Goal: Find contact information: Find contact information

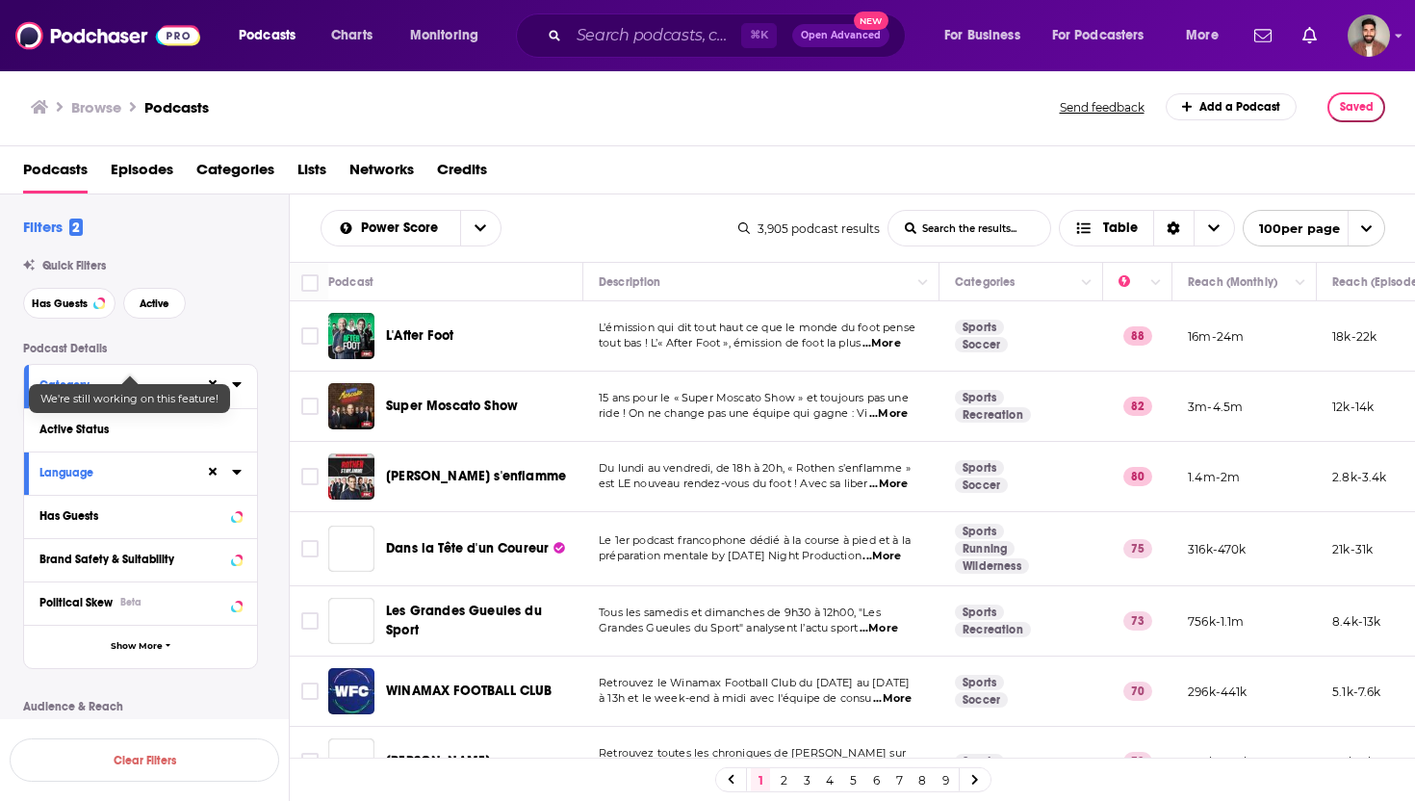
scroll to position [233, 0]
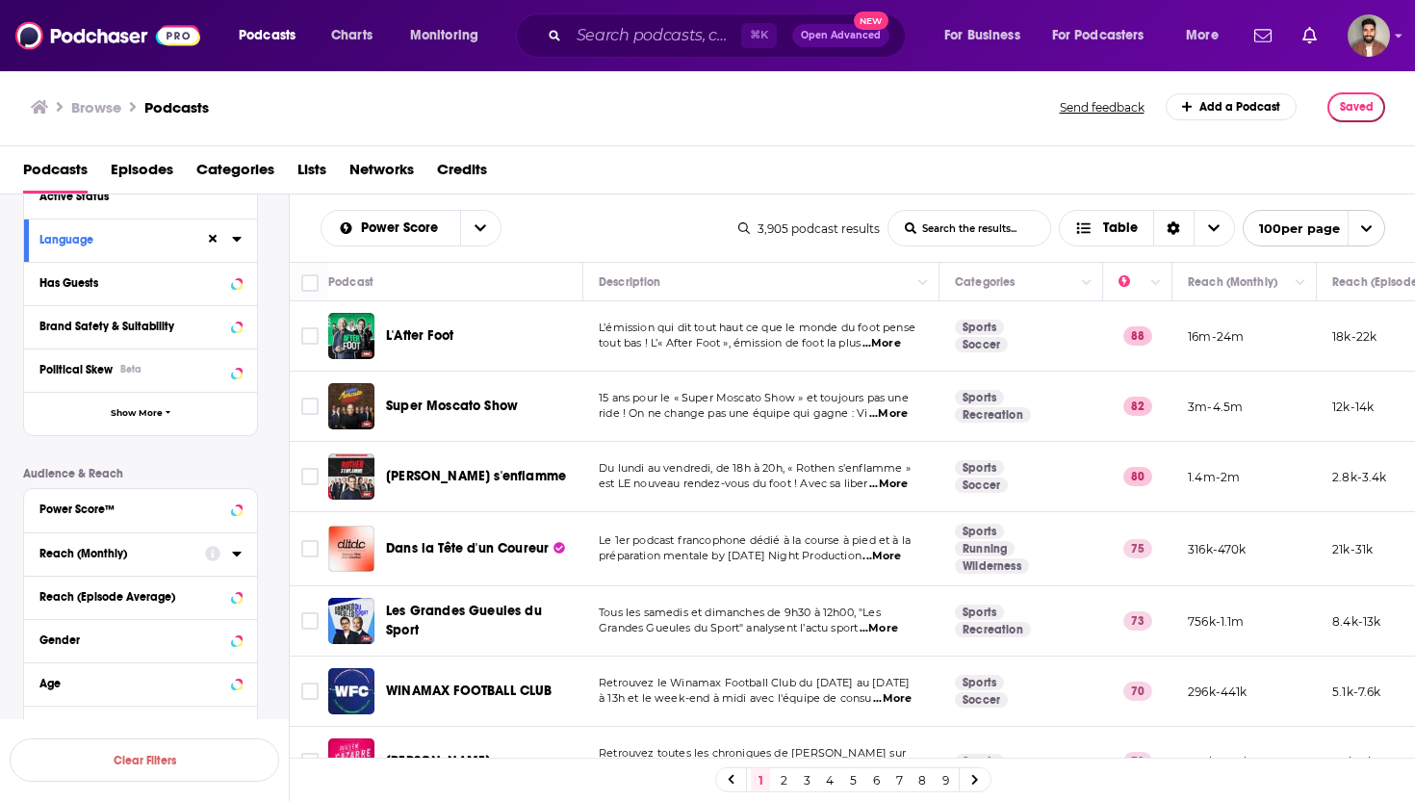
click at [237, 550] on icon at bounding box center [237, 553] width 10 height 15
click at [101, 590] on input "number" at bounding box center [87, 588] width 96 height 31
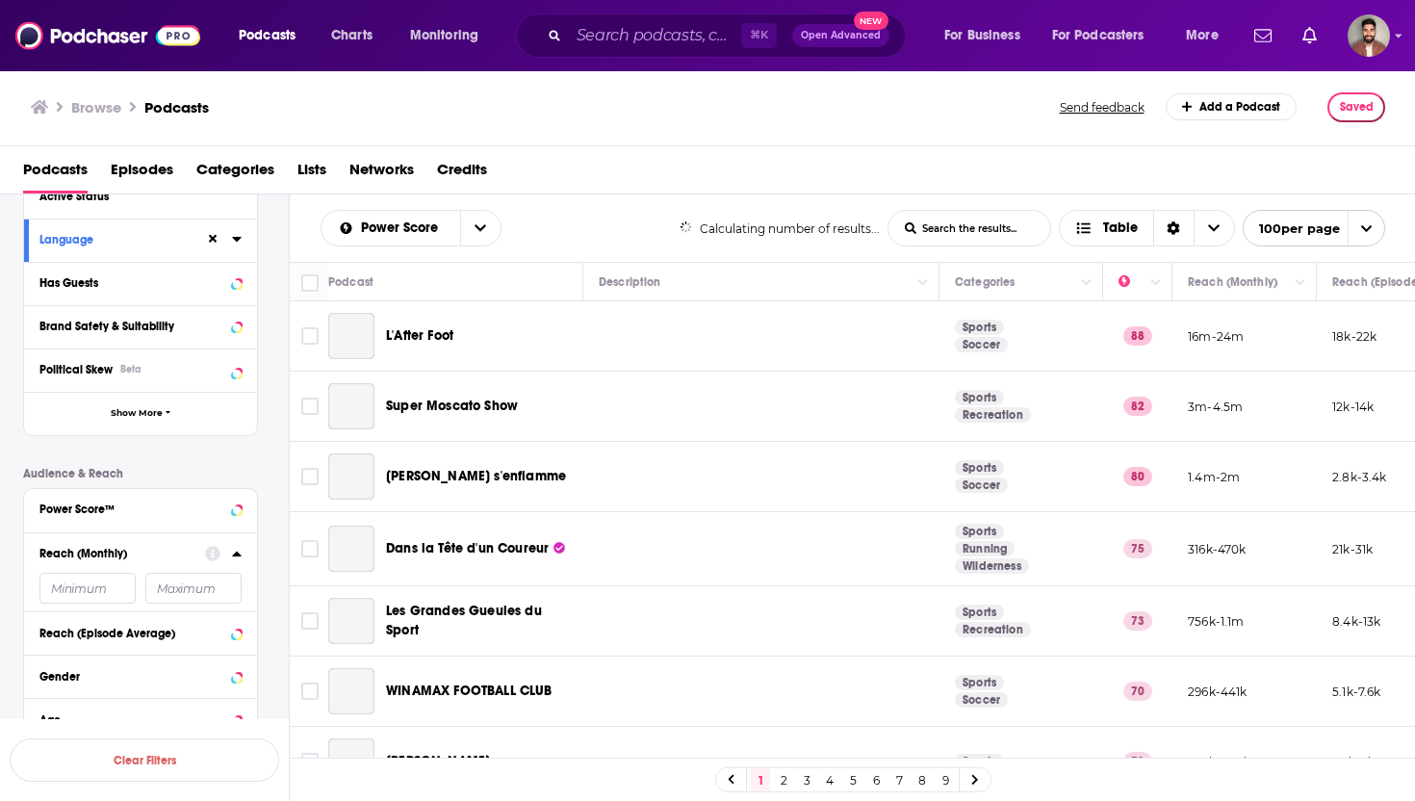
click at [171, 589] on input "number" at bounding box center [193, 588] width 96 height 31
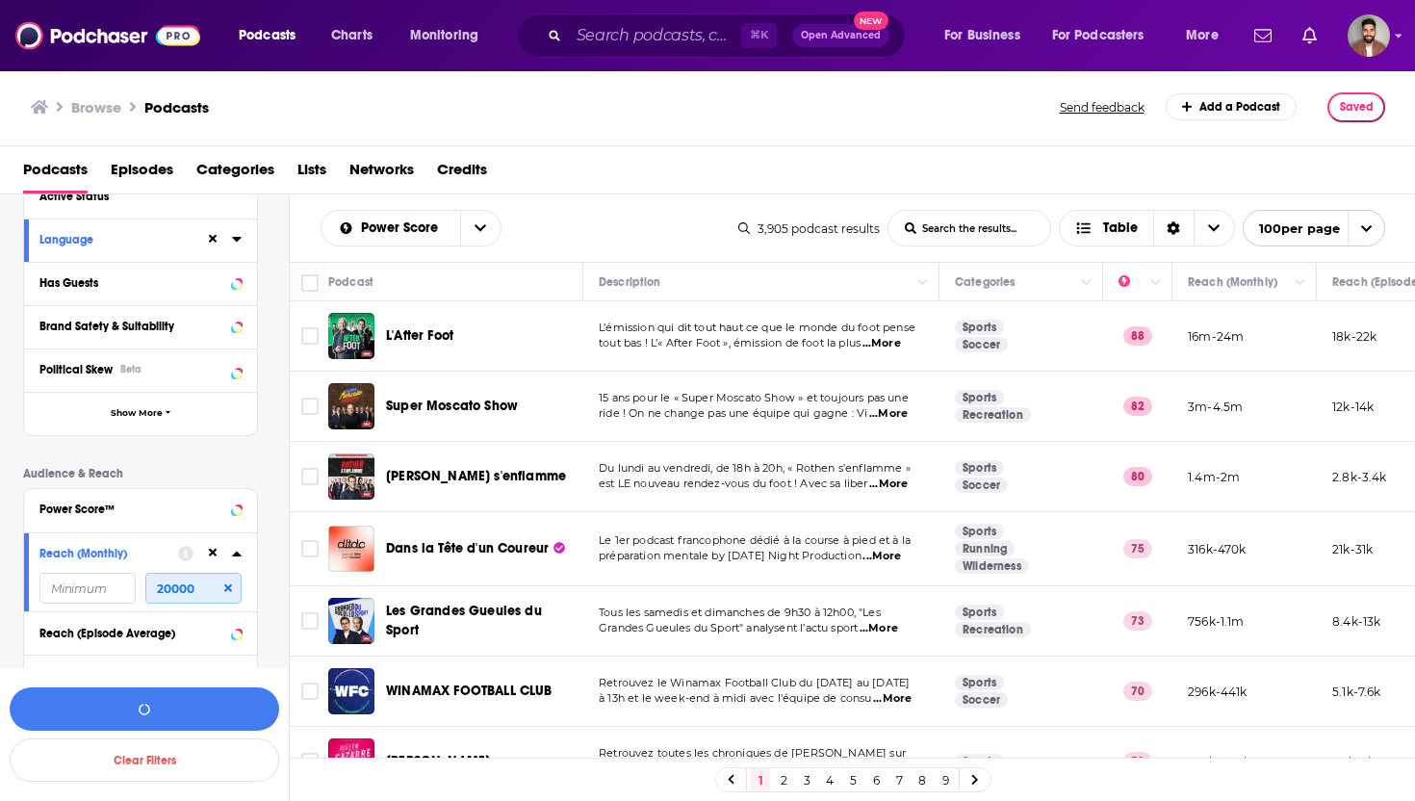
type input "20000"
click at [66, 587] on input "number" at bounding box center [87, 588] width 96 height 31
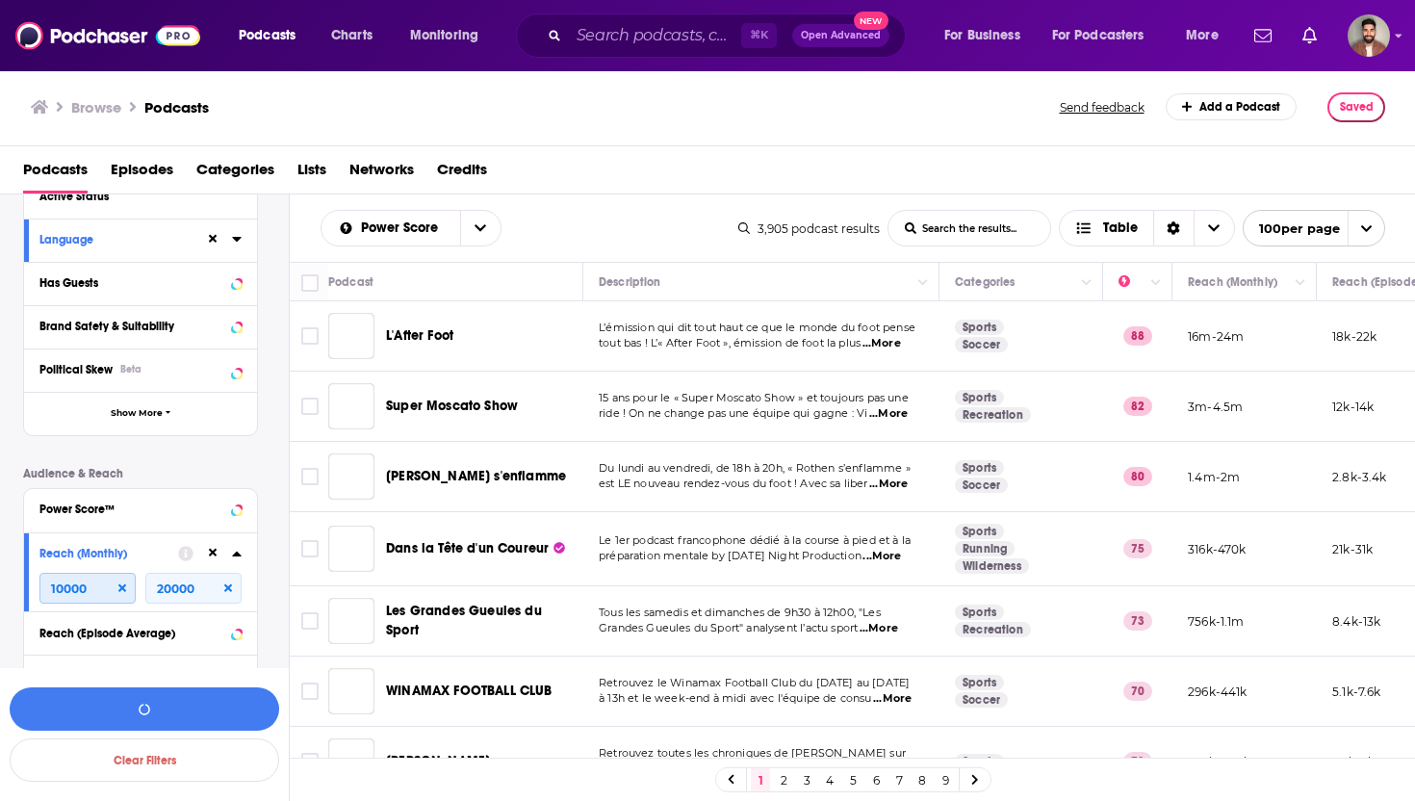
click at [86, 592] on input "10000" at bounding box center [87, 588] width 96 height 31
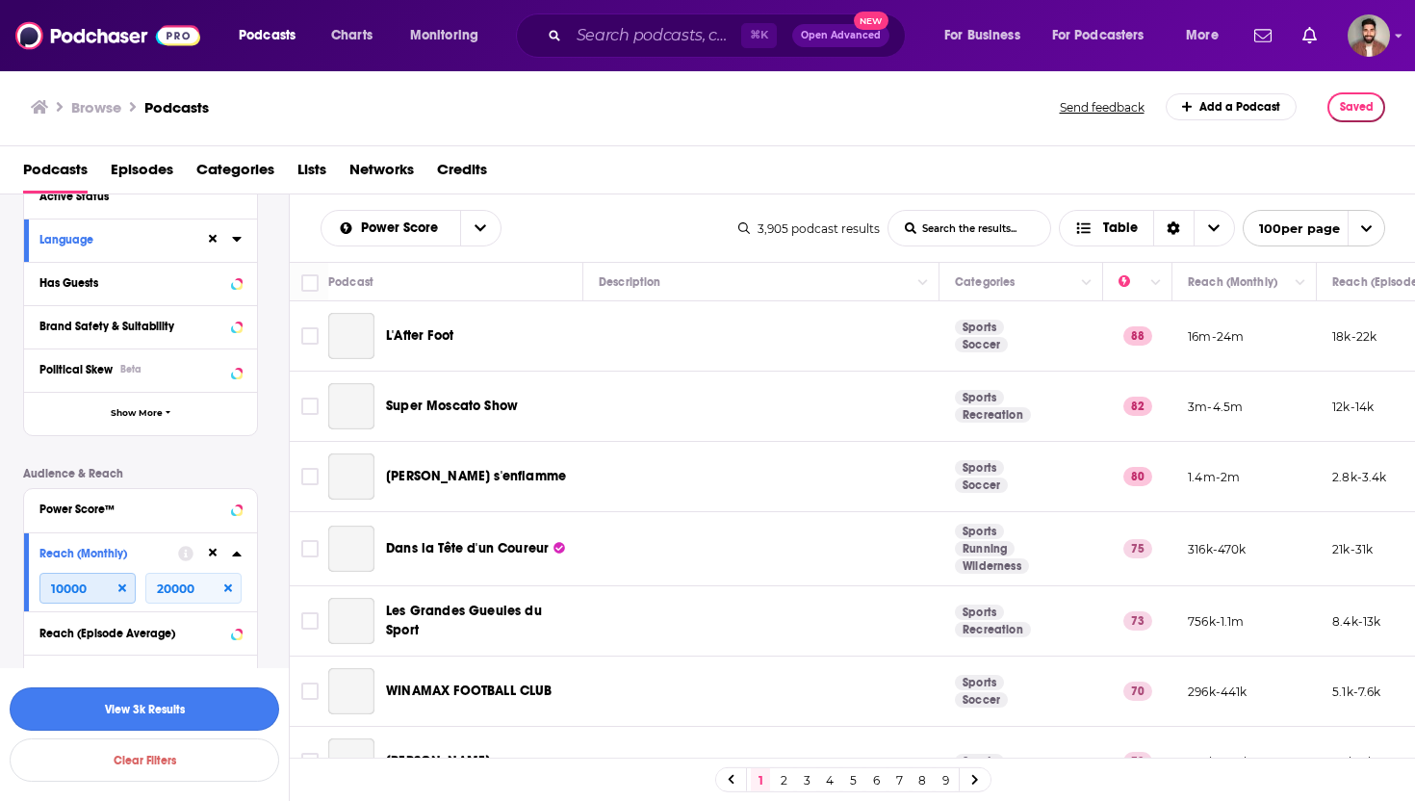
type input "10000"
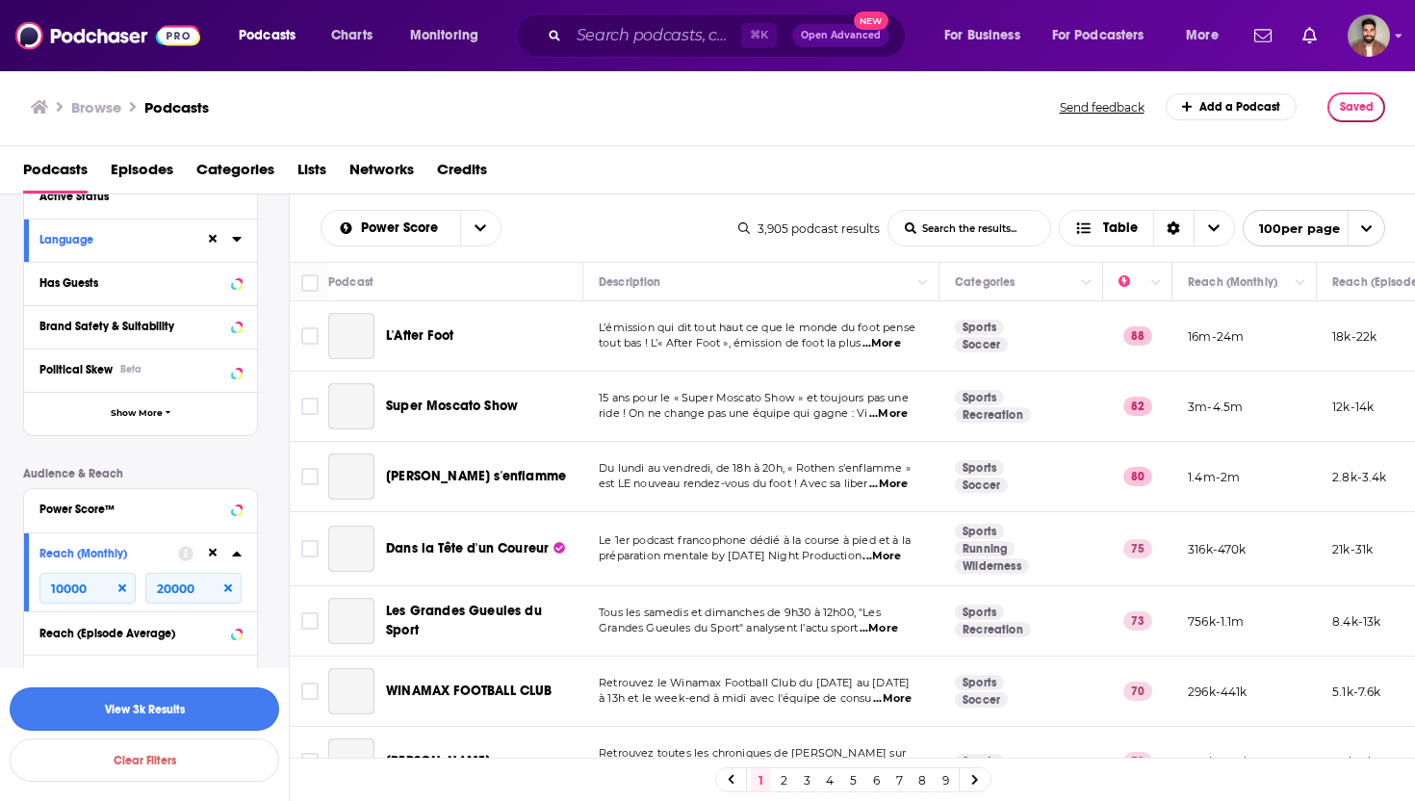
click at [160, 700] on button "View 3k Results" at bounding box center [145, 708] width 270 height 43
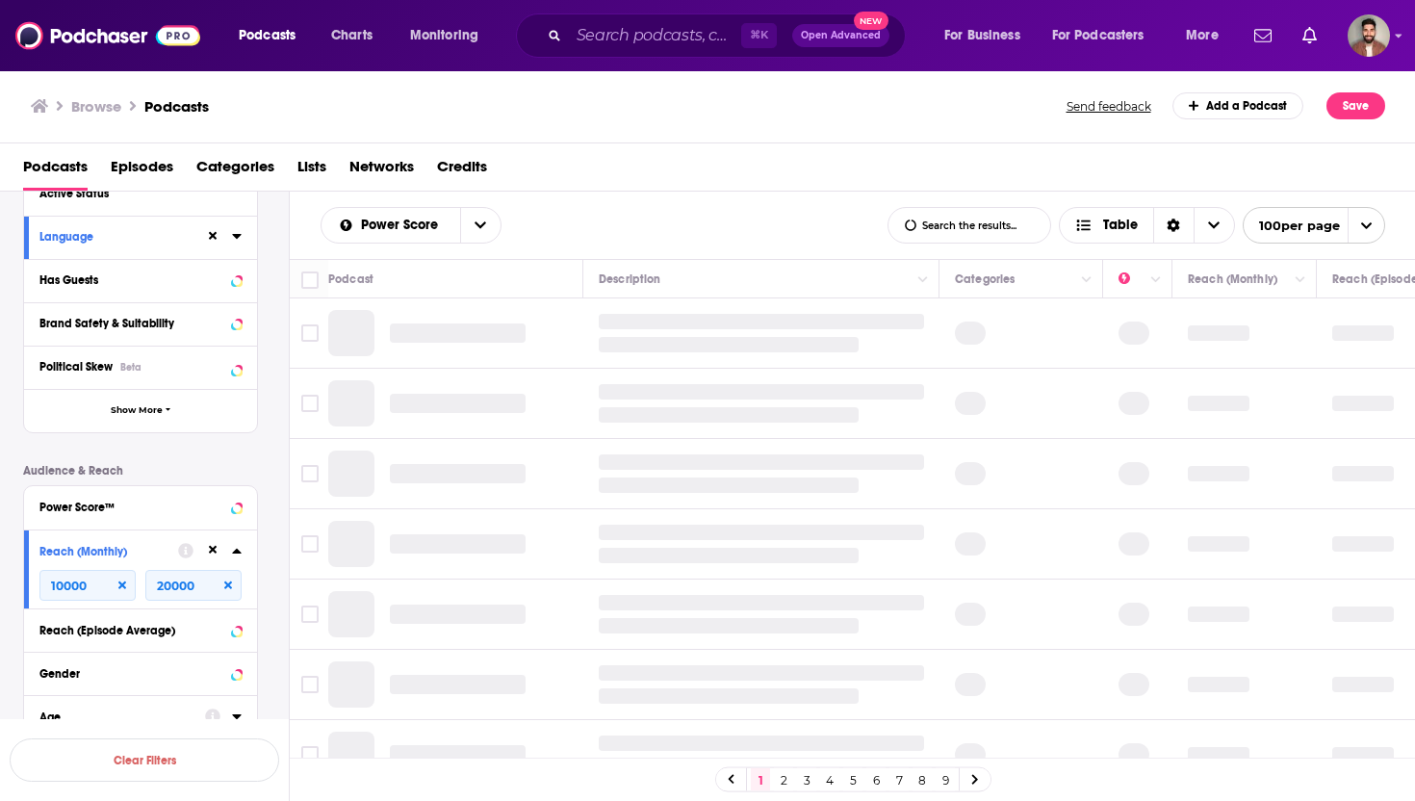
click at [163, 716] on div "Age" at bounding box center [115, 717] width 153 height 13
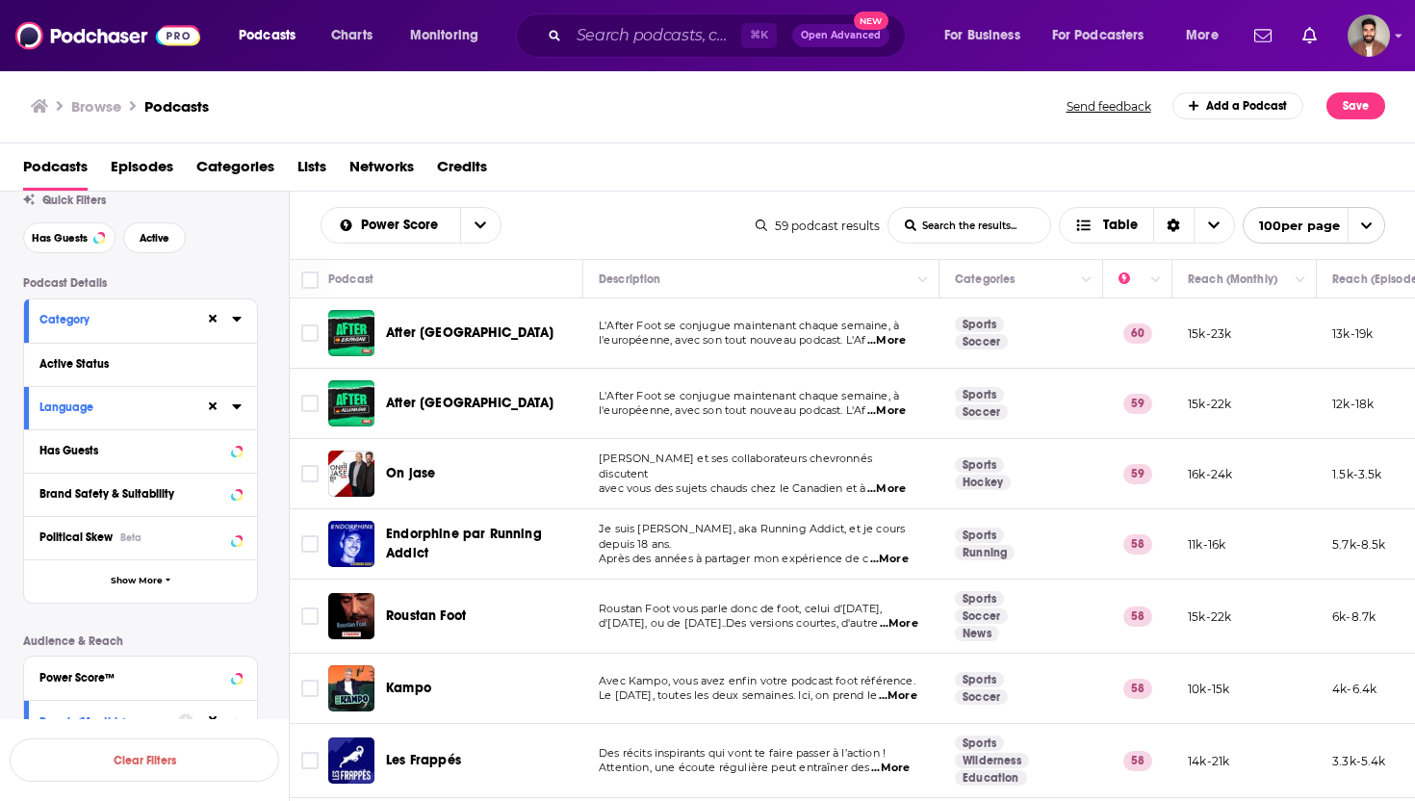
scroll to position [59, 0]
click at [236, 324] on icon at bounding box center [236, 323] width 9 height 5
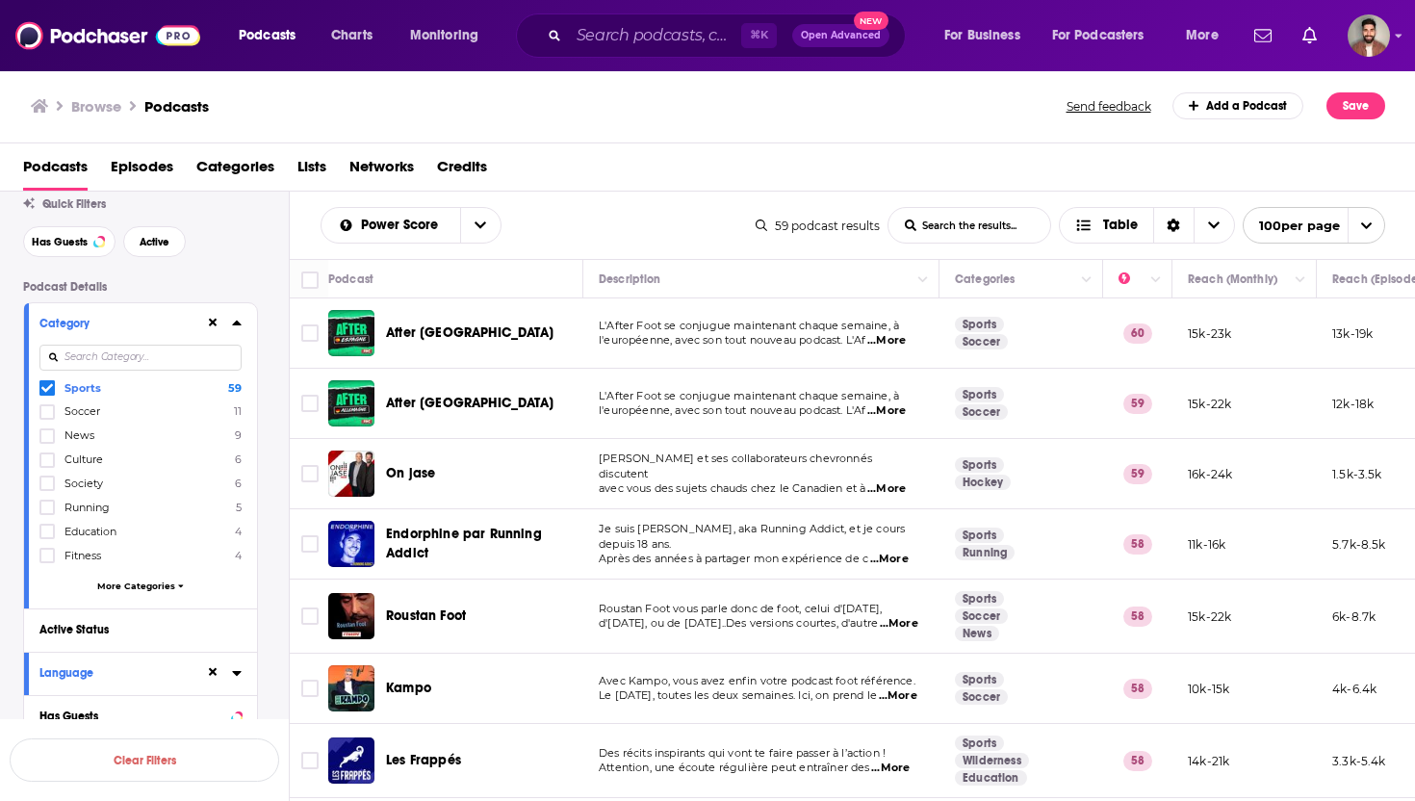
click at [236, 324] on icon at bounding box center [236, 323] width 9 height 5
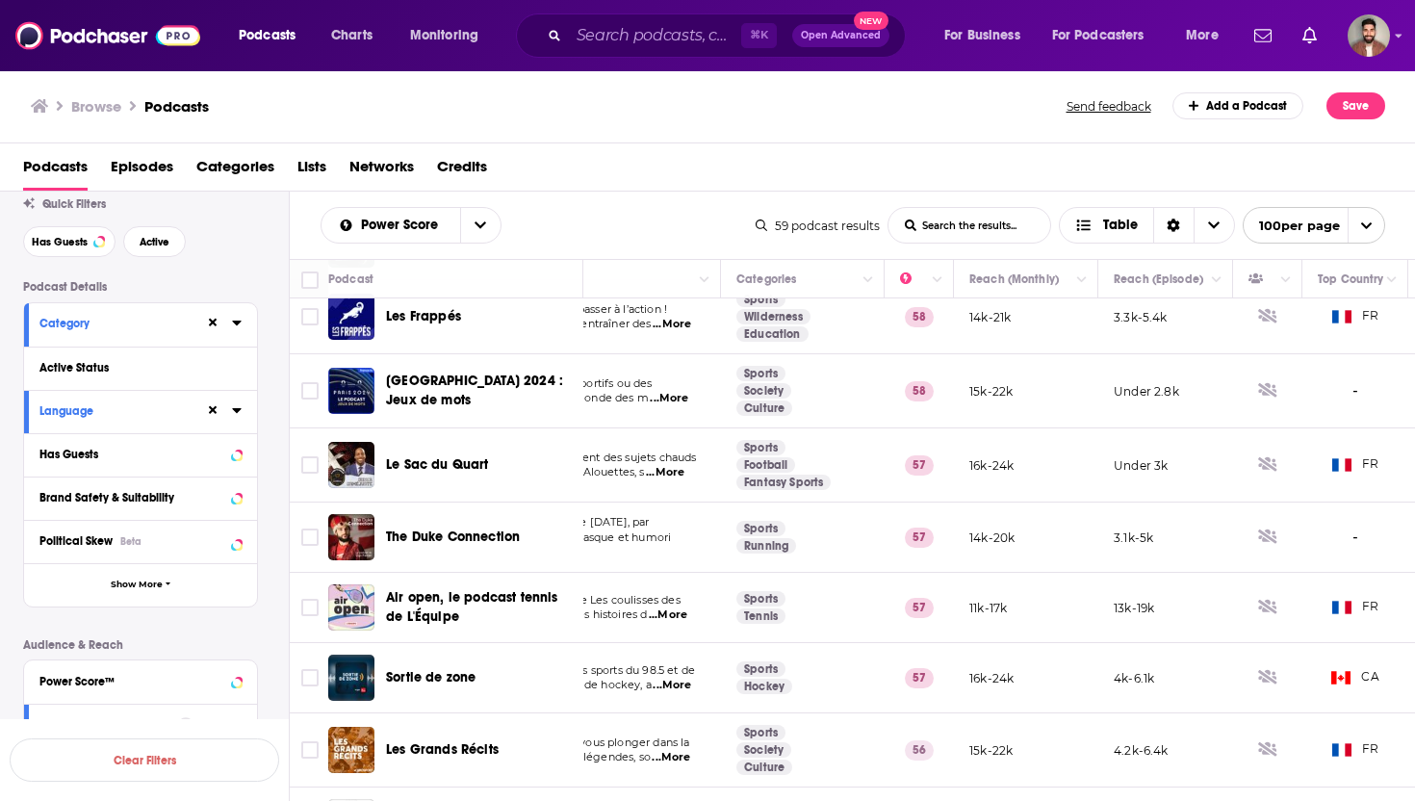
scroll to position [444, 322]
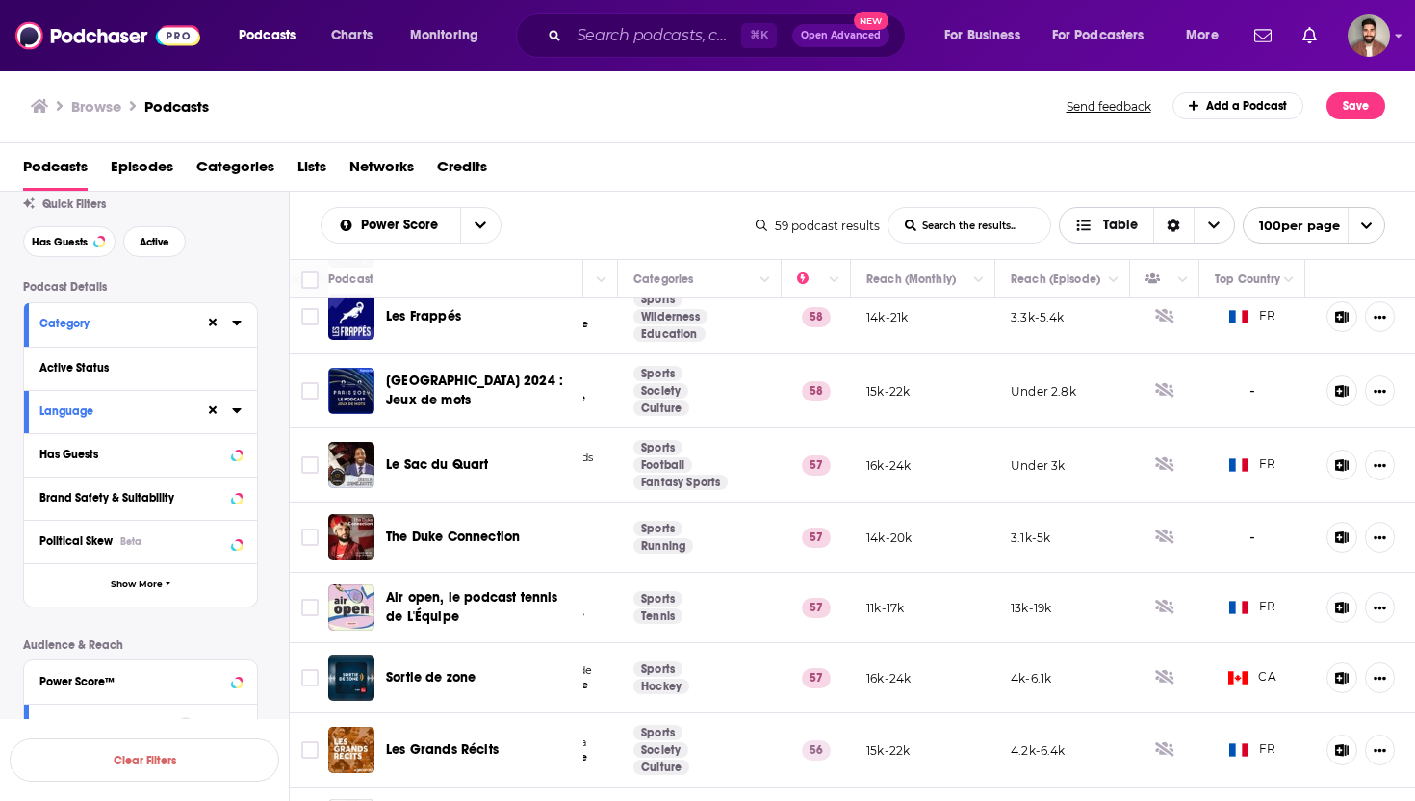
click at [1208, 231] on icon "Choose View" at bounding box center [1214, 225] width 12 height 13
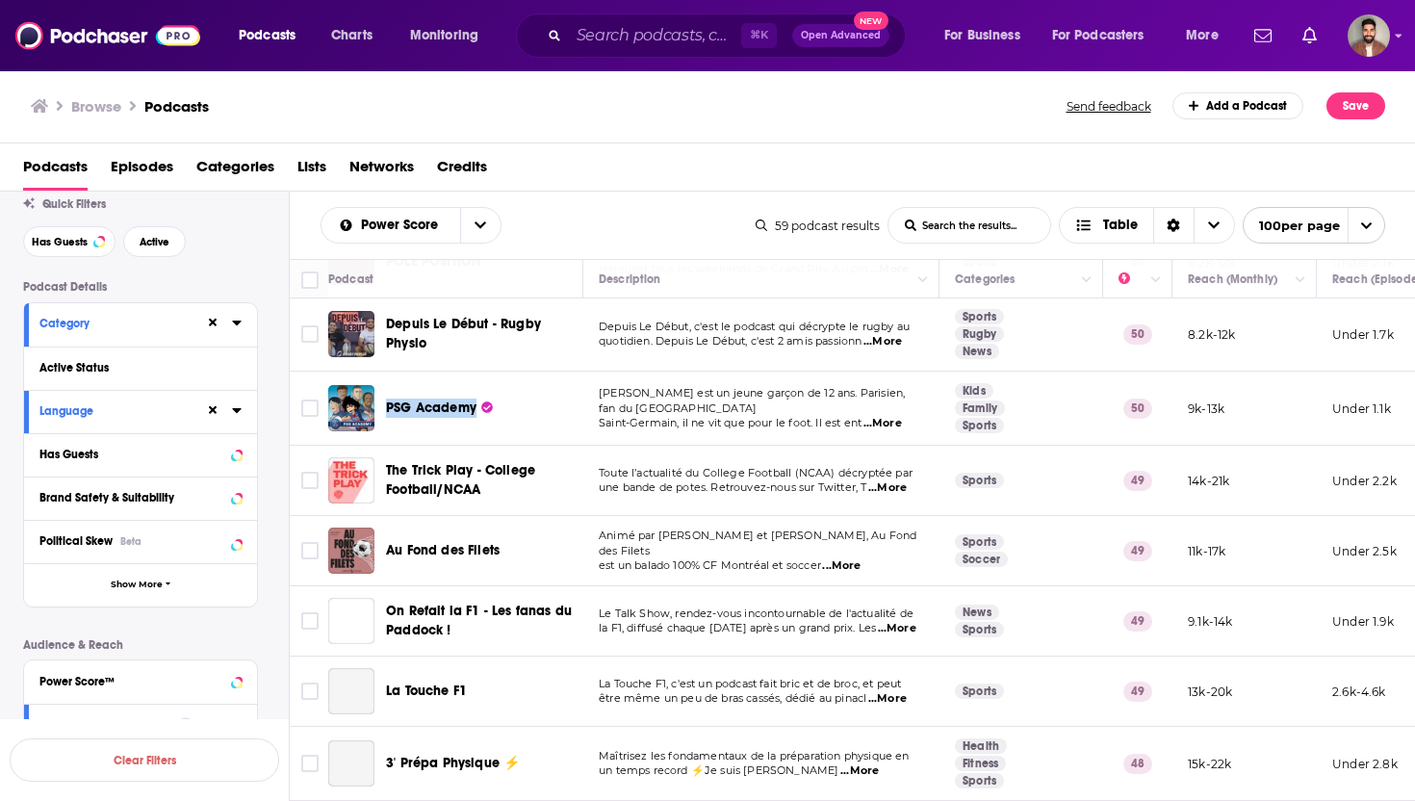
scroll to position [3534, 0]
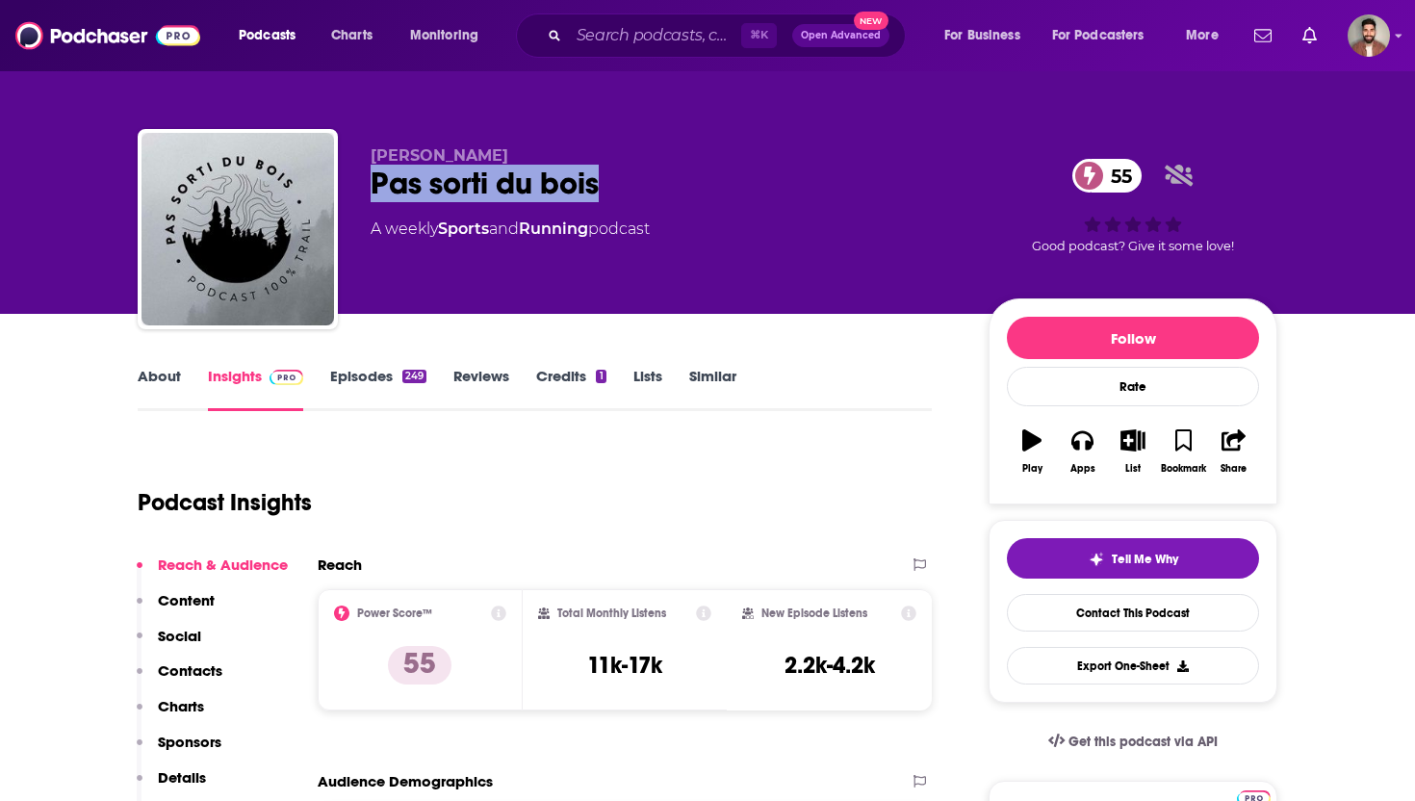
drag, startPoint x: 374, startPoint y: 183, endPoint x: 610, endPoint y: 183, distance: 236.8
click at [610, 183] on div "Pas sorti du bois 55" at bounding box center [664, 184] width 587 height 38
copy h2 "Pas sorti du bois"
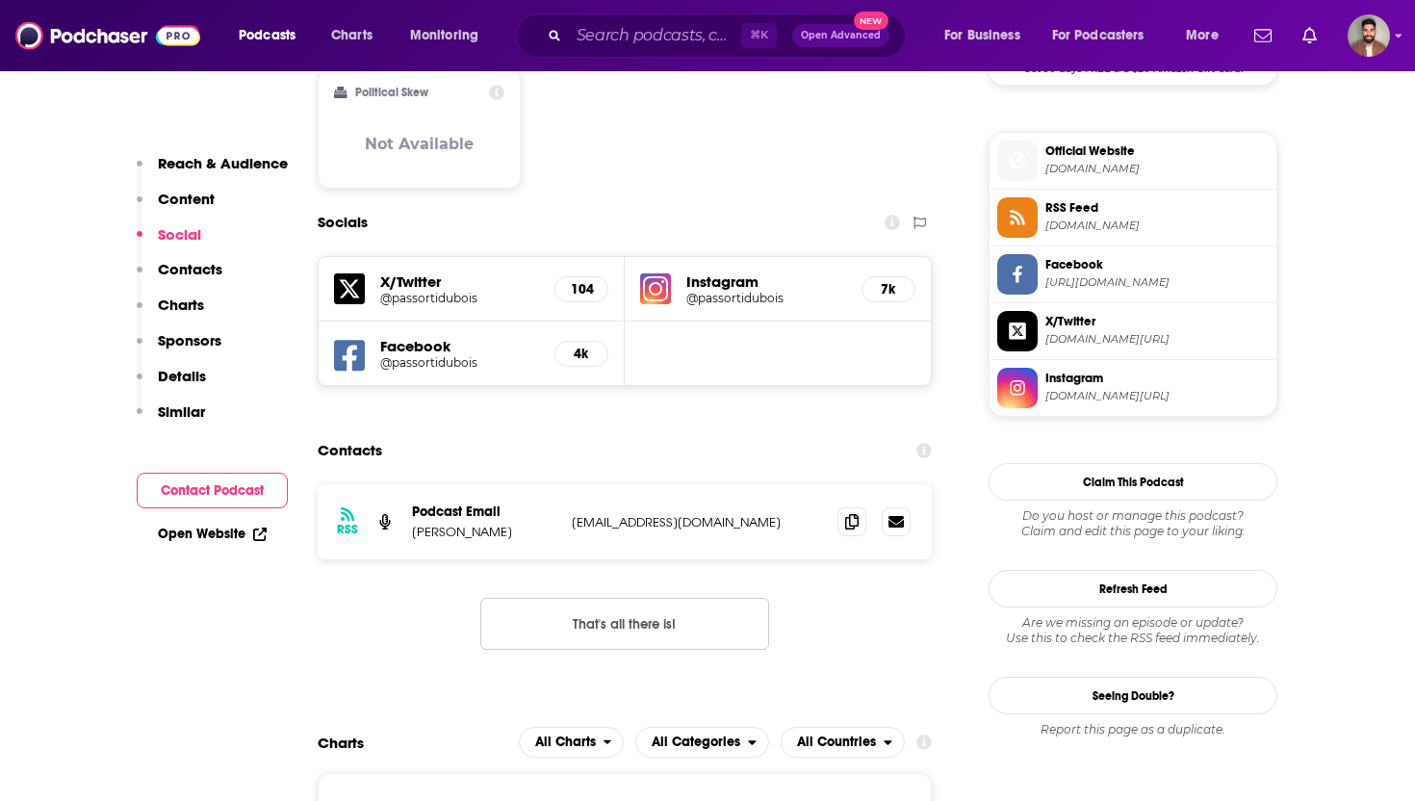
scroll to position [1554, 0]
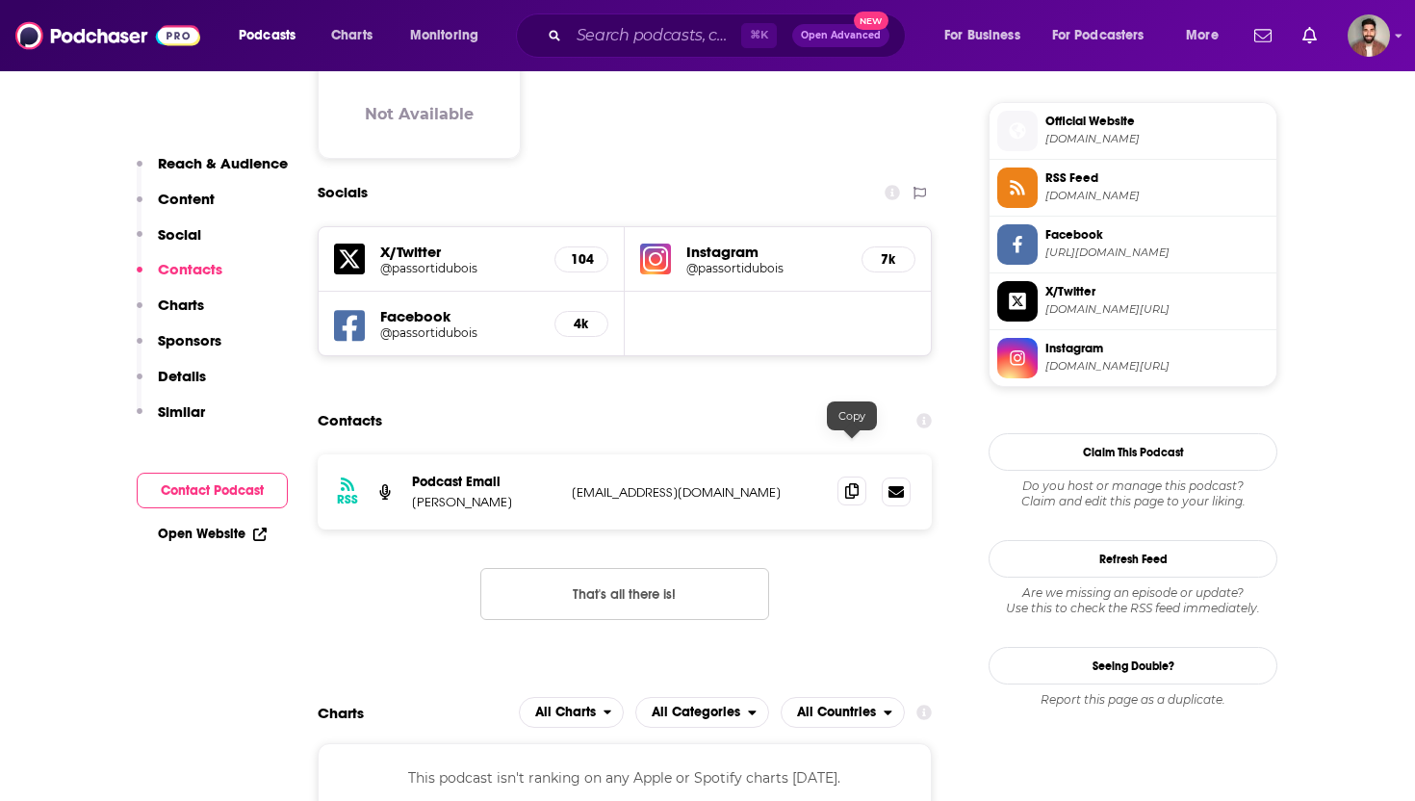
click at [851, 483] on icon at bounding box center [851, 490] width 13 height 15
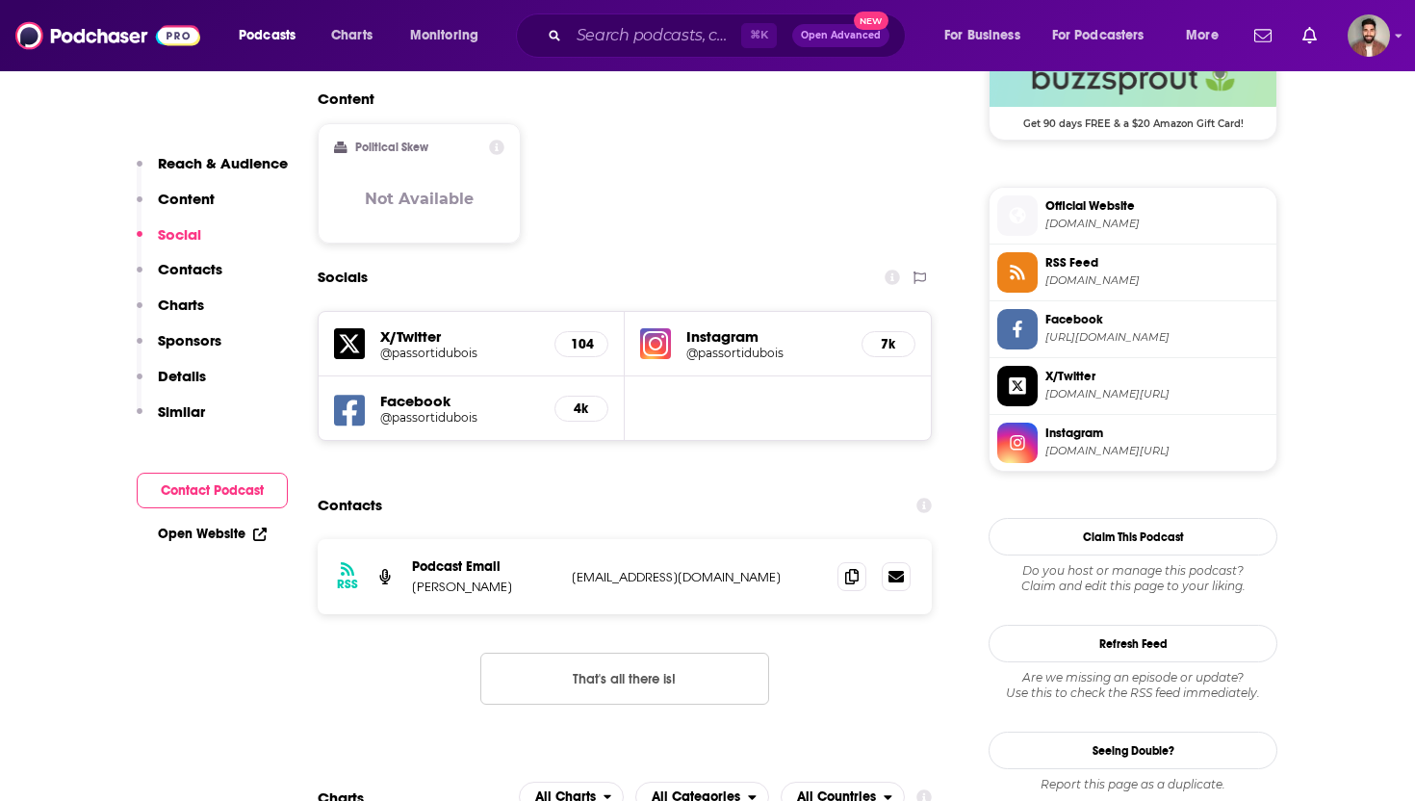
scroll to position [1470, 0]
drag, startPoint x: 412, startPoint y: 540, endPoint x: 526, endPoint y: 540, distance: 113.6
click at [526, 578] on p "Yannick Vézina" at bounding box center [484, 586] width 144 height 16
copy p "Yannick Vézina"
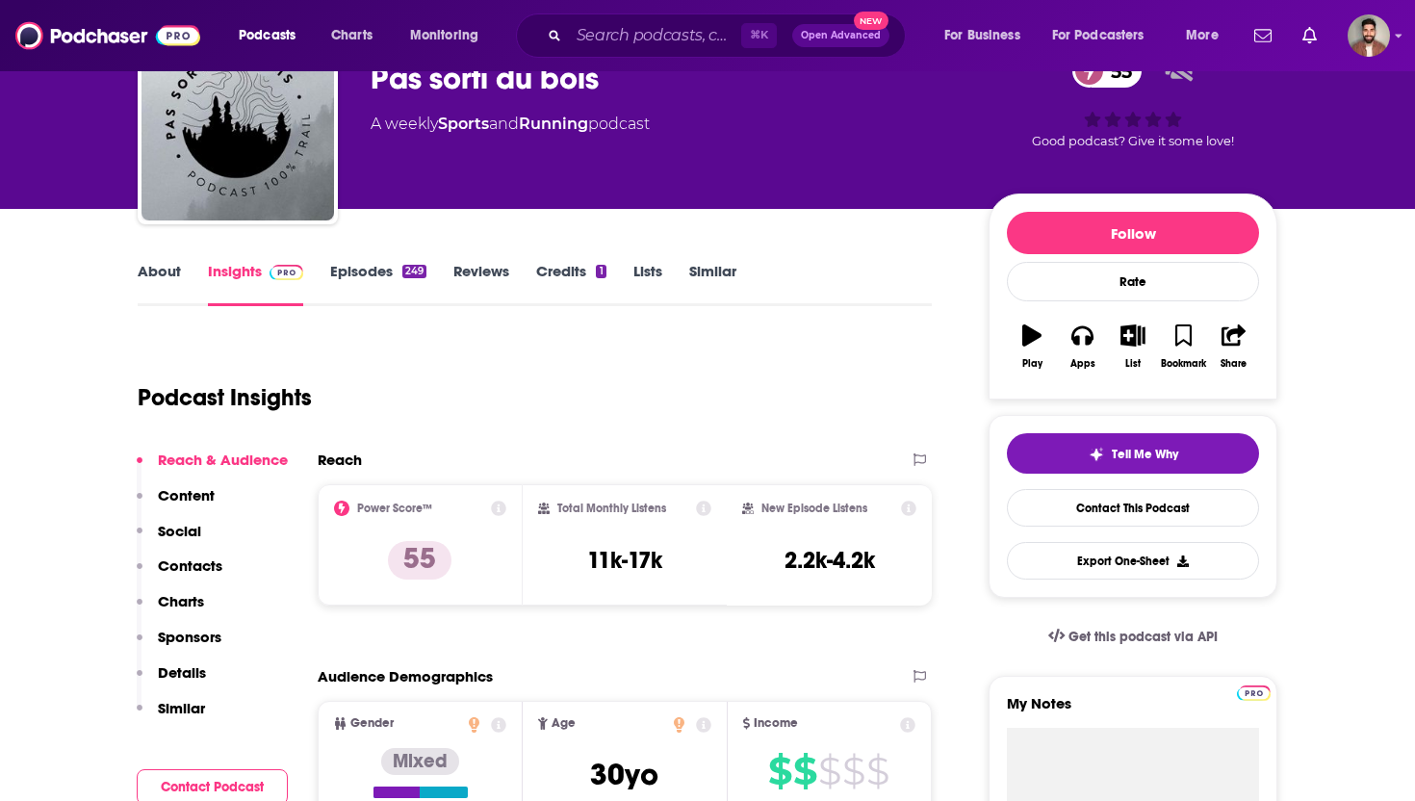
scroll to position [0, 0]
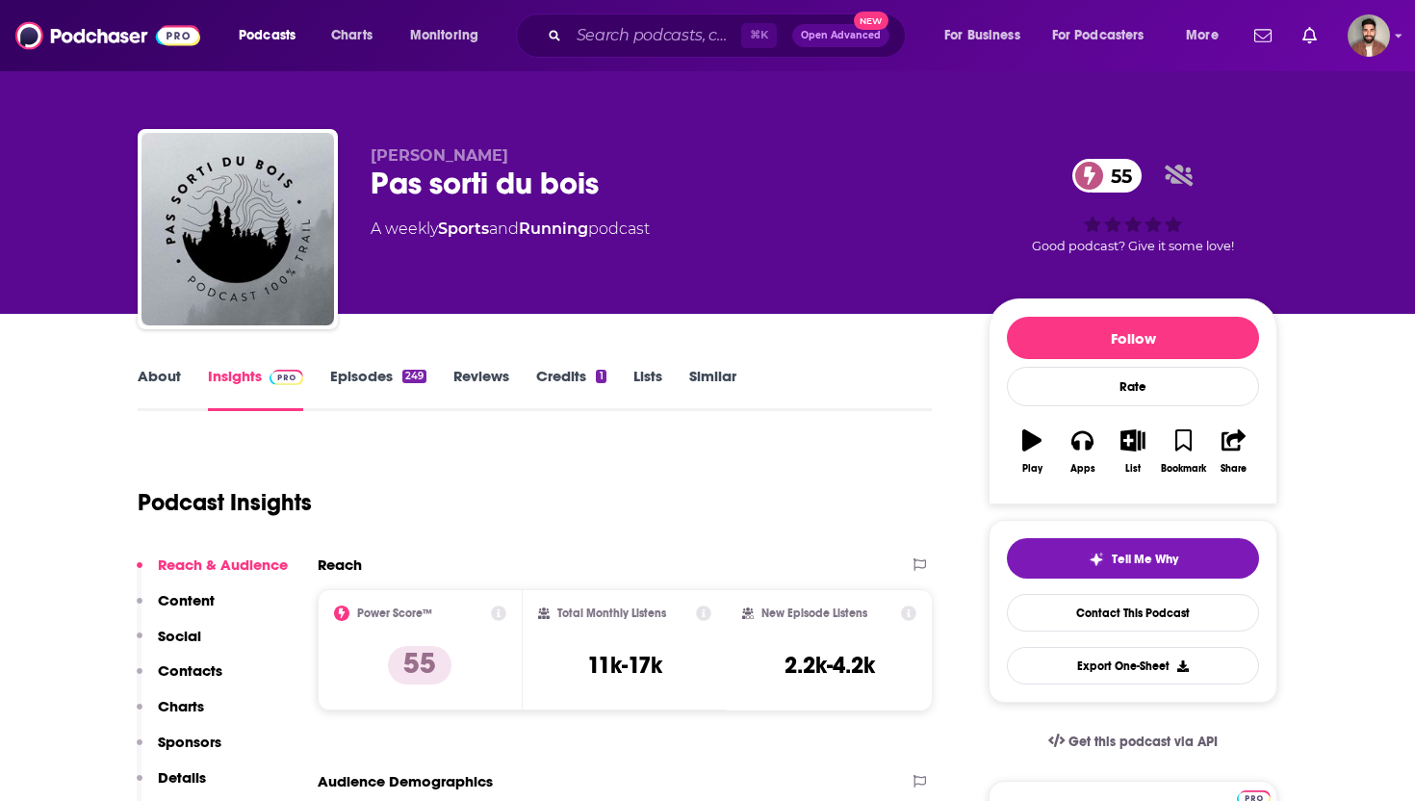
click at [163, 378] on link "About" at bounding box center [159, 389] width 43 height 44
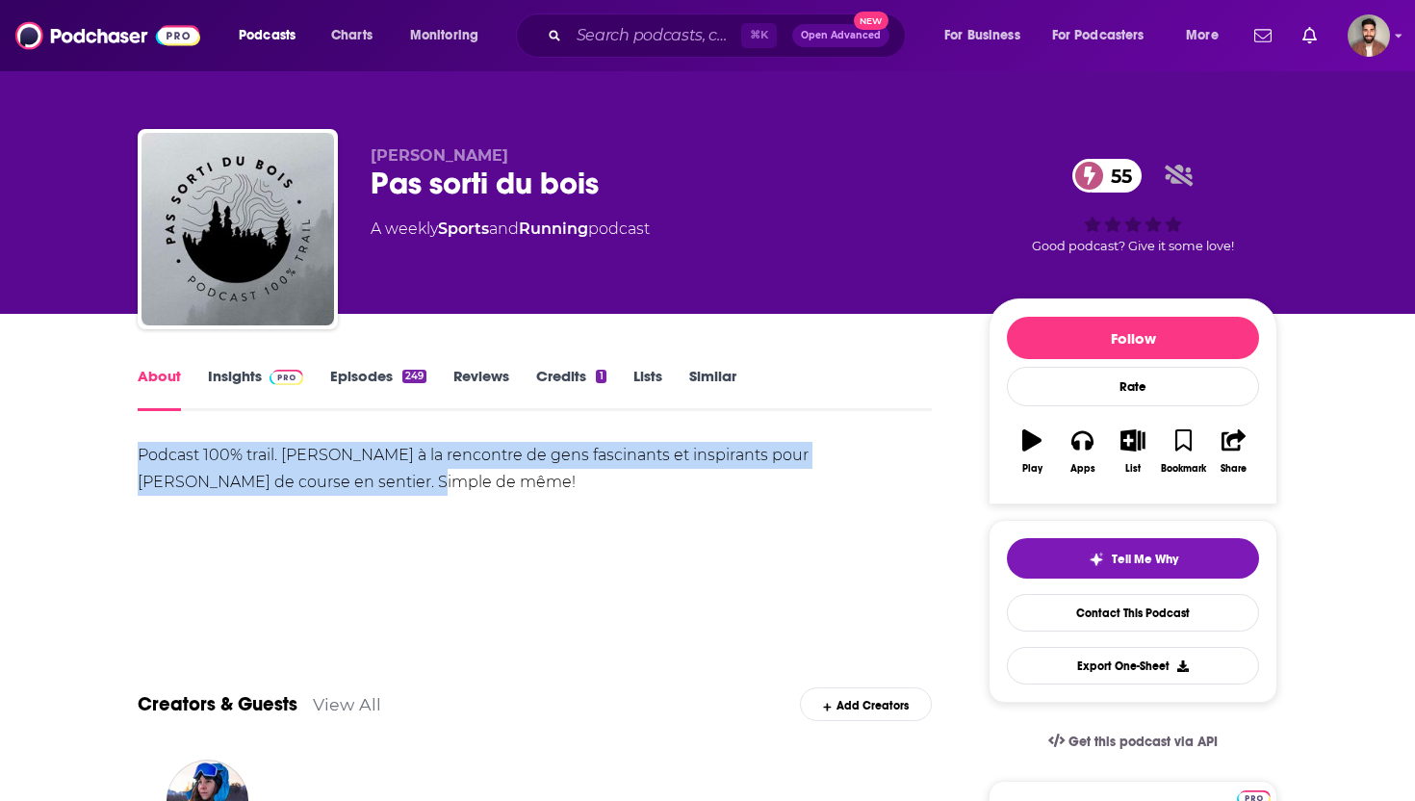
drag, startPoint x: 138, startPoint y: 449, endPoint x: 276, endPoint y: 472, distance: 140.5
click at [276, 472] on div "Podcast 100% trail. Je vais à la rencontre de gens fascinants et inspirants pou…" at bounding box center [535, 469] width 794 height 54
copy div "Podcast 100% trail. Je vais à la rencontre de gens fascinants et inspirants pou…"
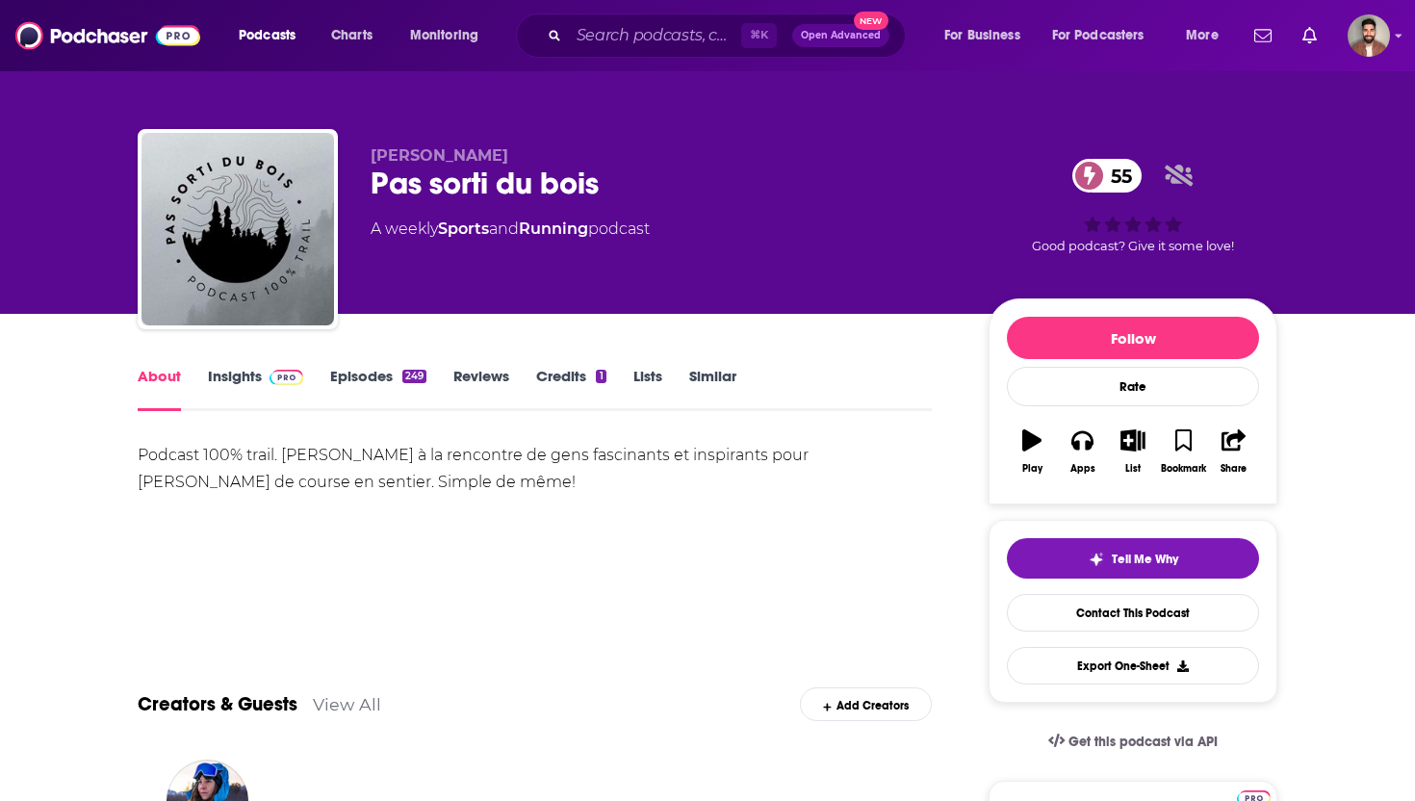
click at [245, 365] on div "About Insights Episodes 249 Reviews Credits 1 Lists Similar" at bounding box center [535, 387] width 794 height 47
click at [252, 380] on link "Insights" at bounding box center [255, 389] width 95 height 44
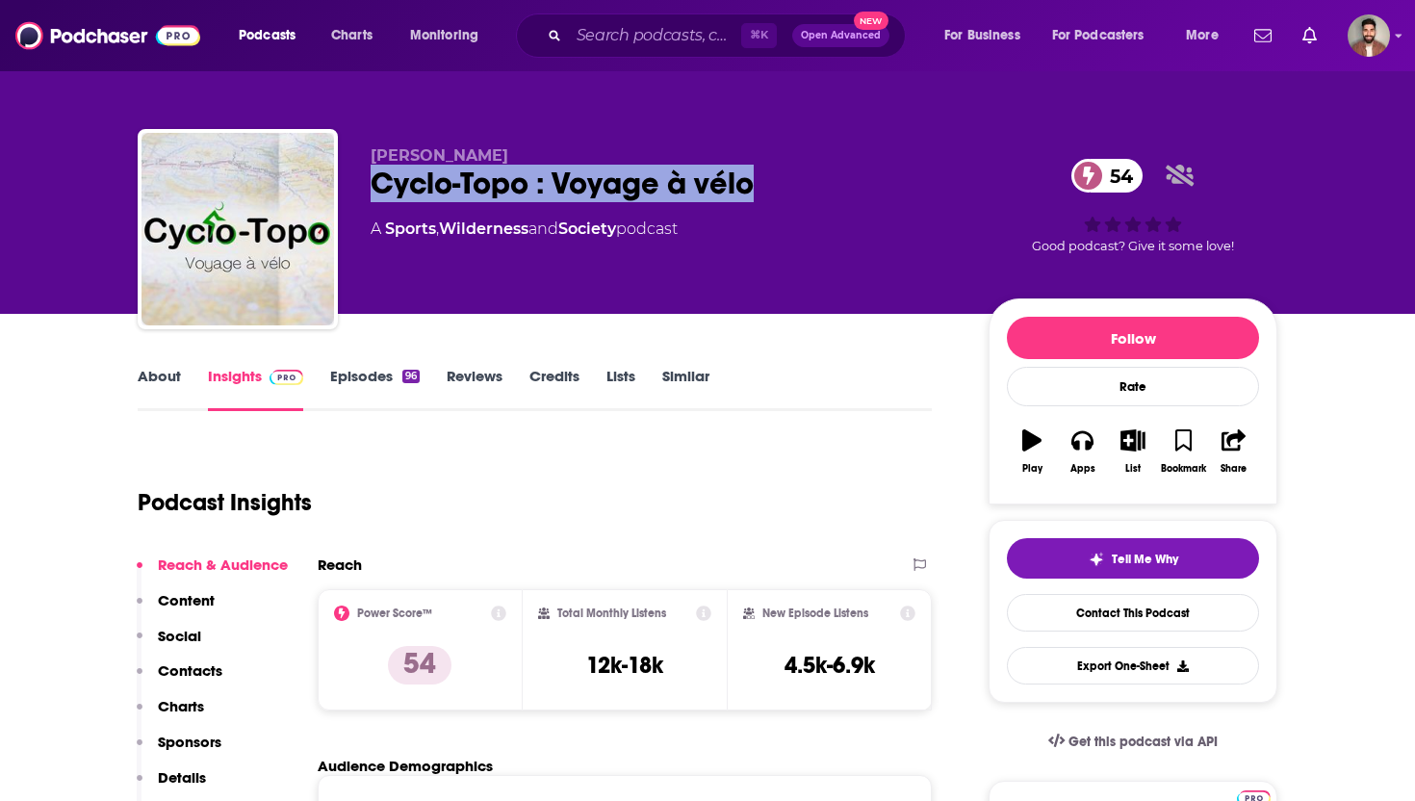
drag, startPoint x: 379, startPoint y: 182, endPoint x: 788, endPoint y: 182, distance: 409.2
click at [788, 182] on div "Cyclo-Topo : Voyage à vélo 54" at bounding box center [664, 184] width 587 height 38
copy h2 "Cyclo-Topo : Voyage à vélo"
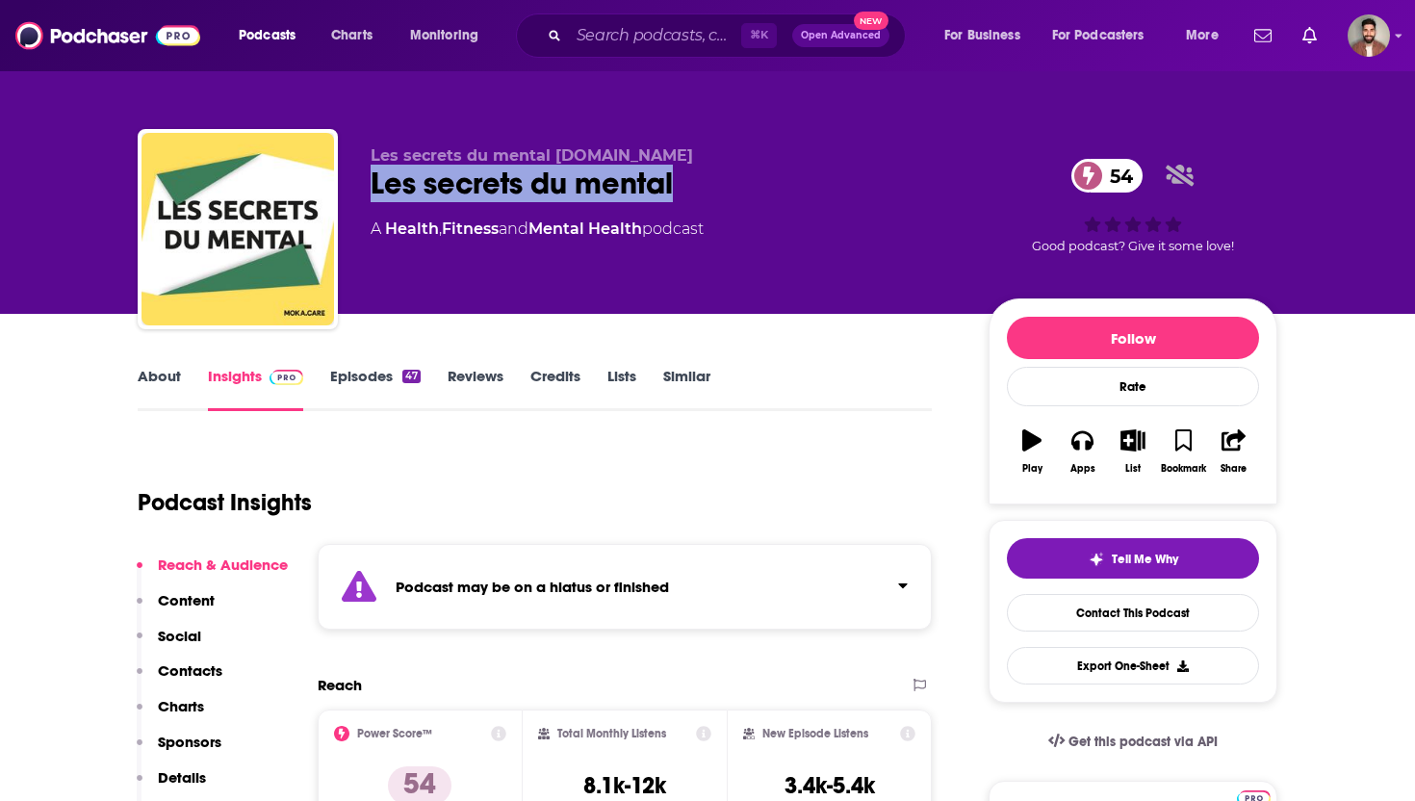
drag, startPoint x: 372, startPoint y: 181, endPoint x: 698, endPoint y: 181, distance: 326.4
click at [698, 181] on div "Les secrets du mental 54" at bounding box center [664, 184] width 587 height 38
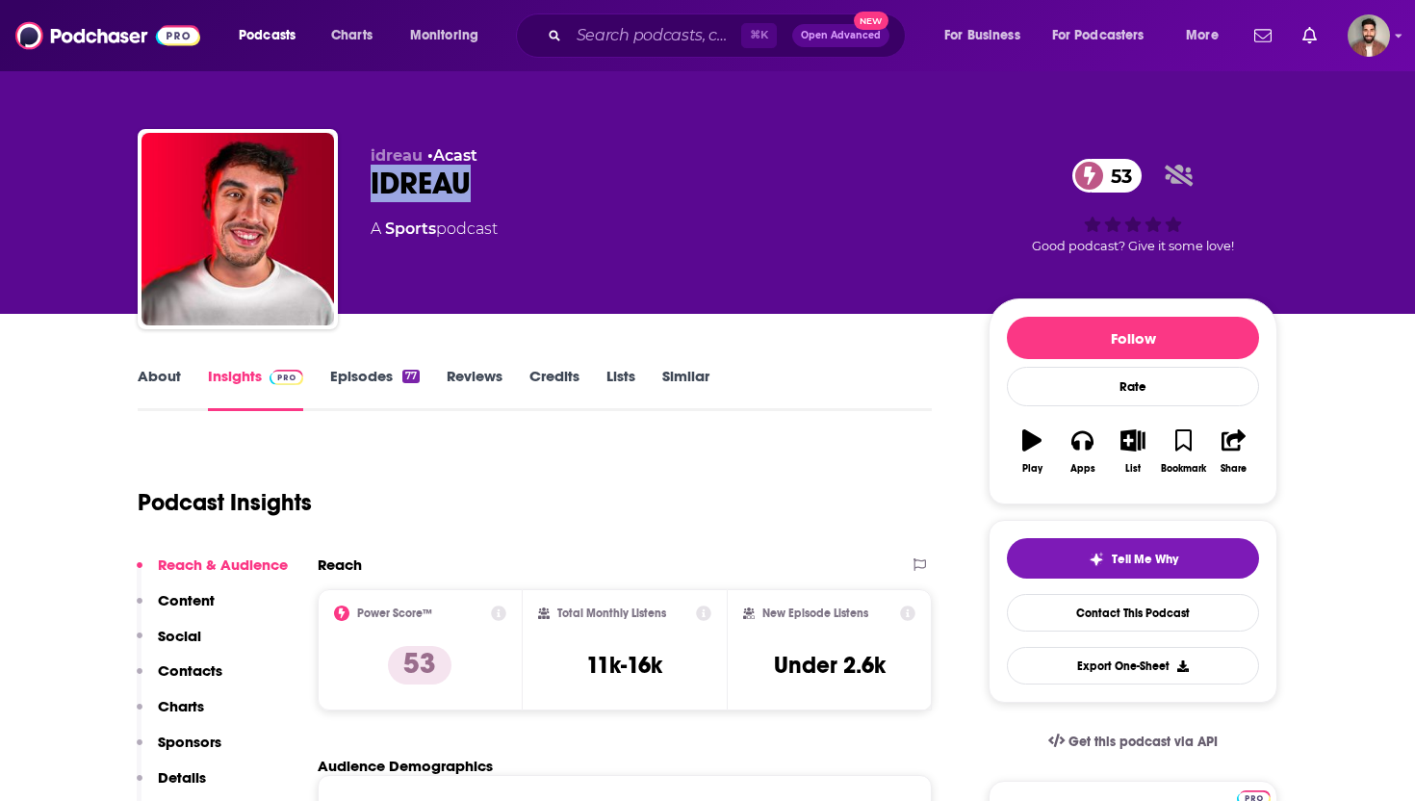
drag, startPoint x: 372, startPoint y: 182, endPoint x: 640, endPoint y: 182, distance: 268.6
click at [640, 182] on div "IDREAU 53" at bounding box center [664, 184] width 587 height 38
copy h2 "IDREAU"
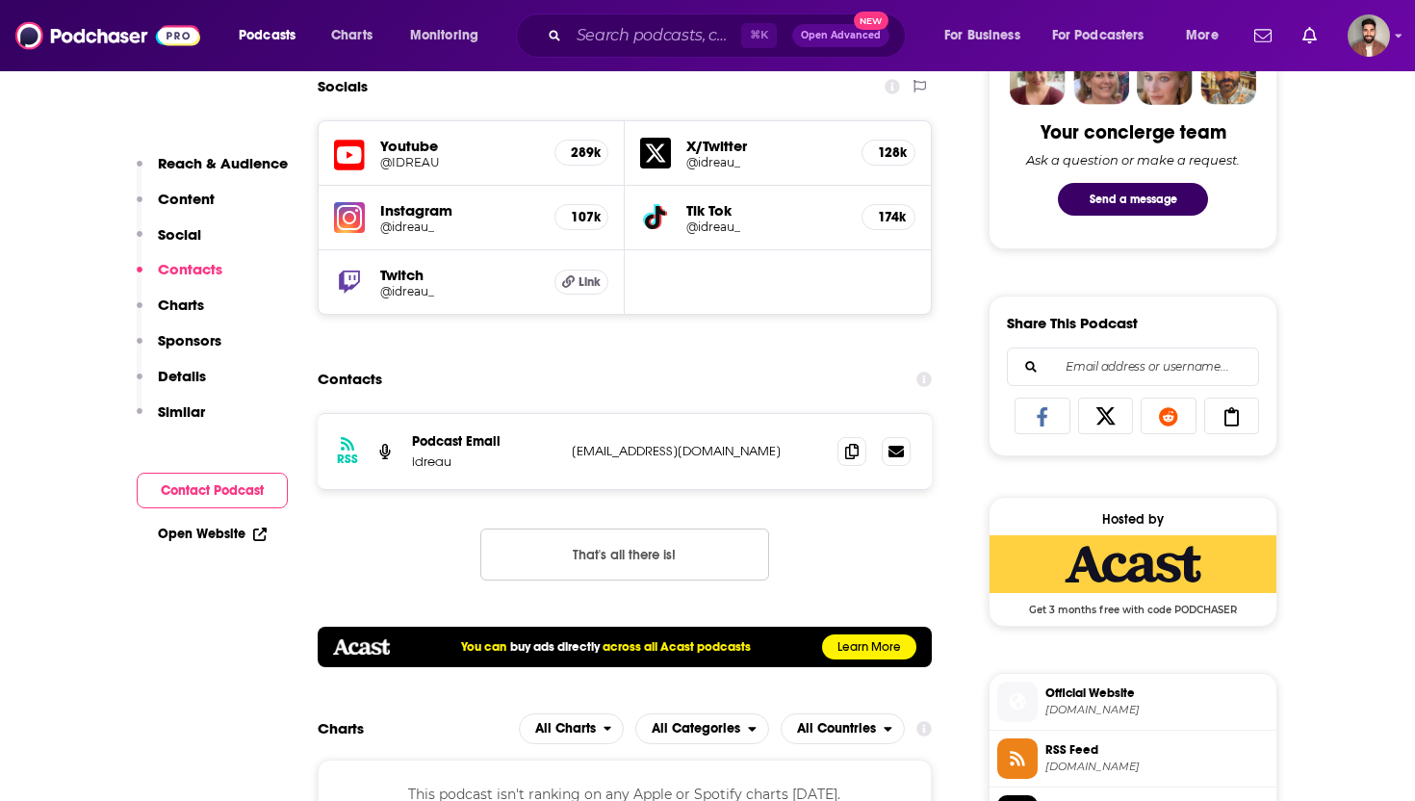
scroll to position [986, 0]
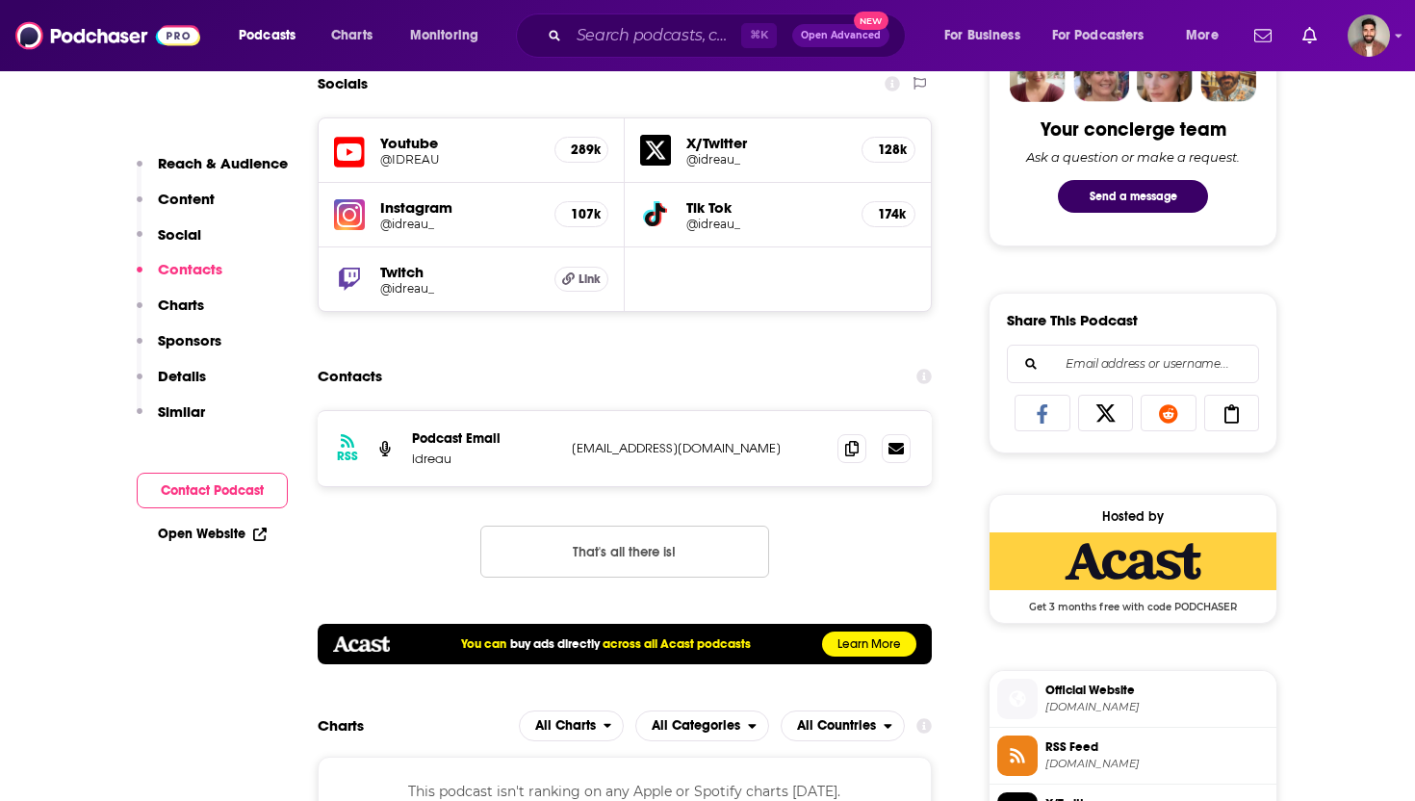
click at [725, 150] on h5 "X/Twitter" at bounding box center [766, 143] width 160 height 18
click at [697, 159] on h5 "@idreau_" at bounding box center [766, 159] width 160 height 14
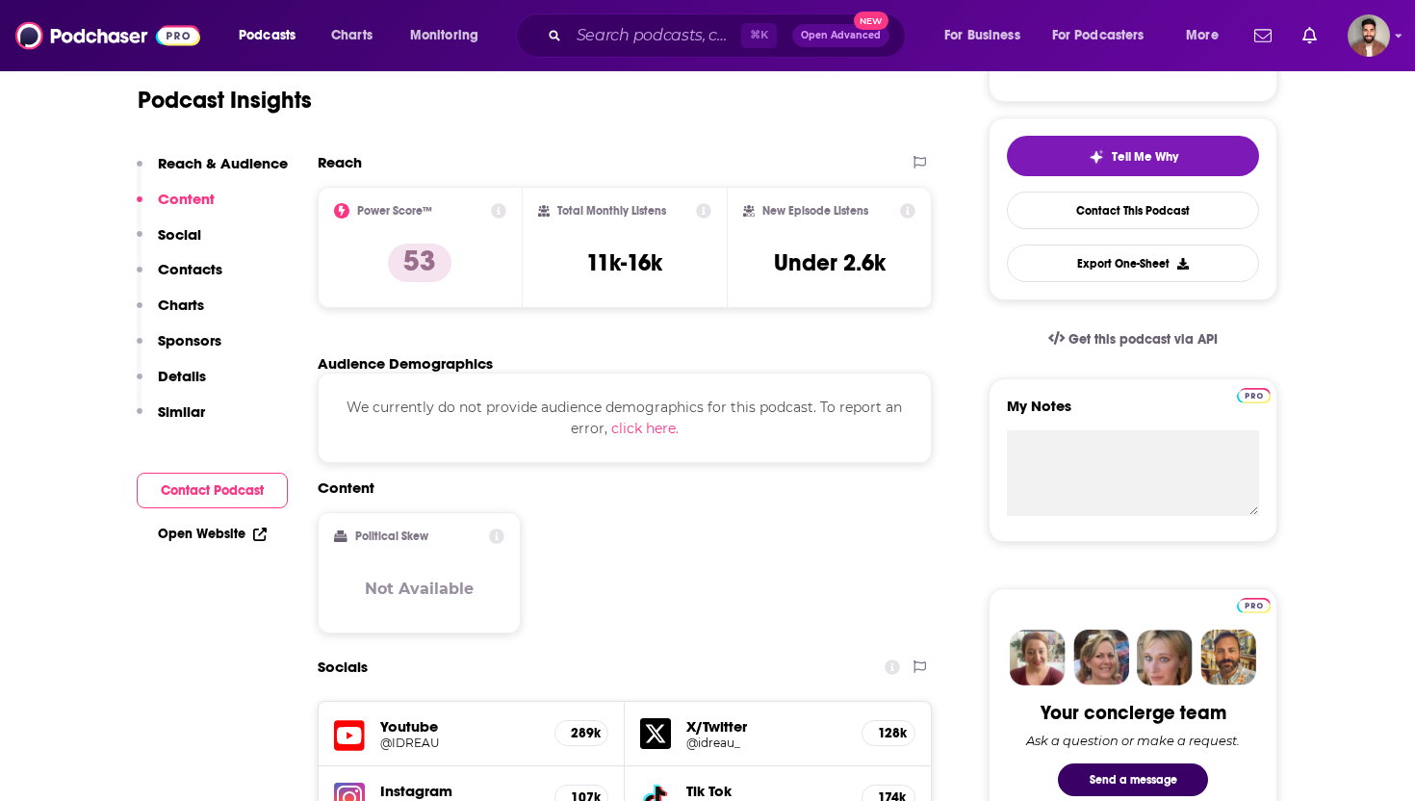
scroll to position [400, 0]
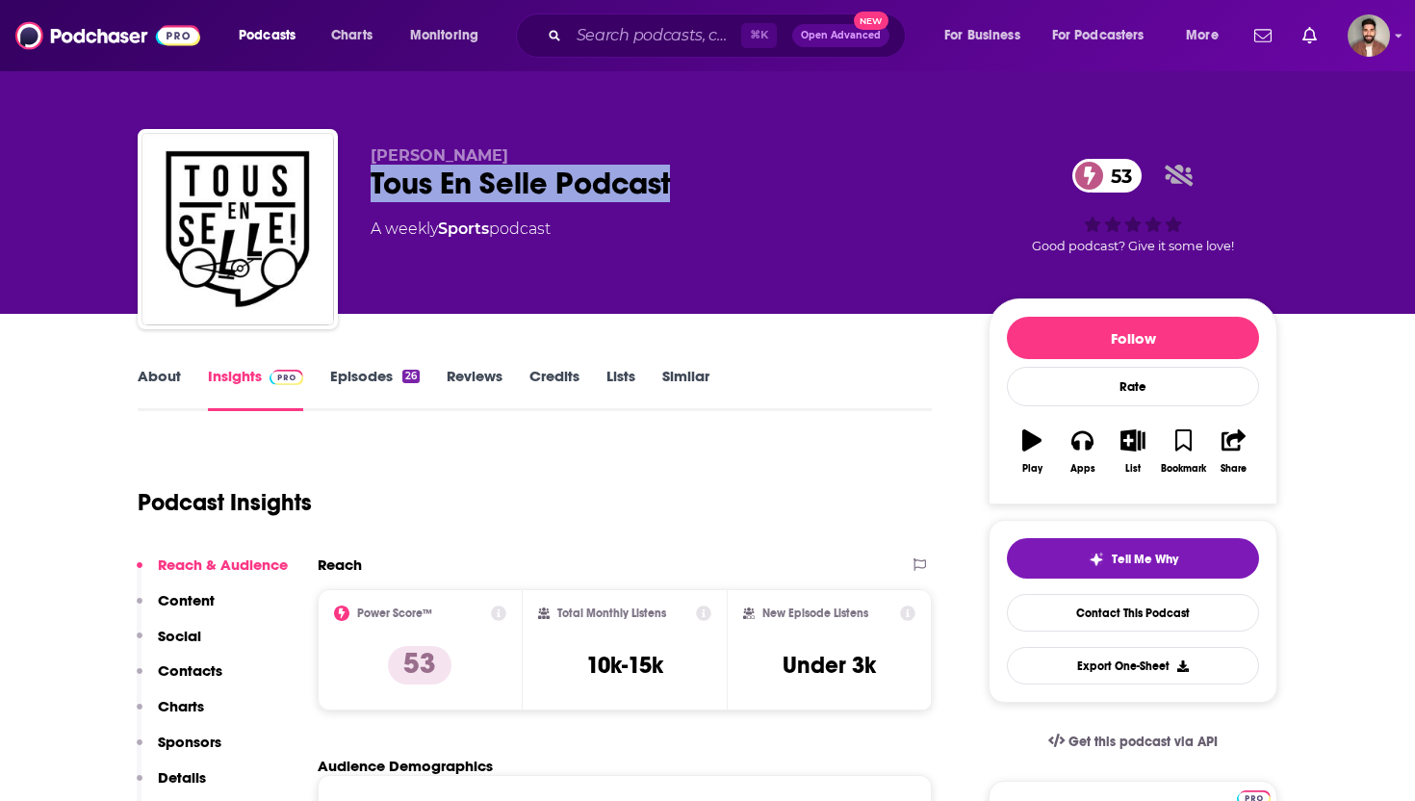
drag, startPoint x: 375, startPoint y: 182, endPoint x: 687, endPoint y: 183, distance: 312.9
click at [687, 183] on div "Tous En Selle Podcast 53" at bounding box center [664, 184] width 587 height 38
copy h2 "Tous En Selle Podcast"
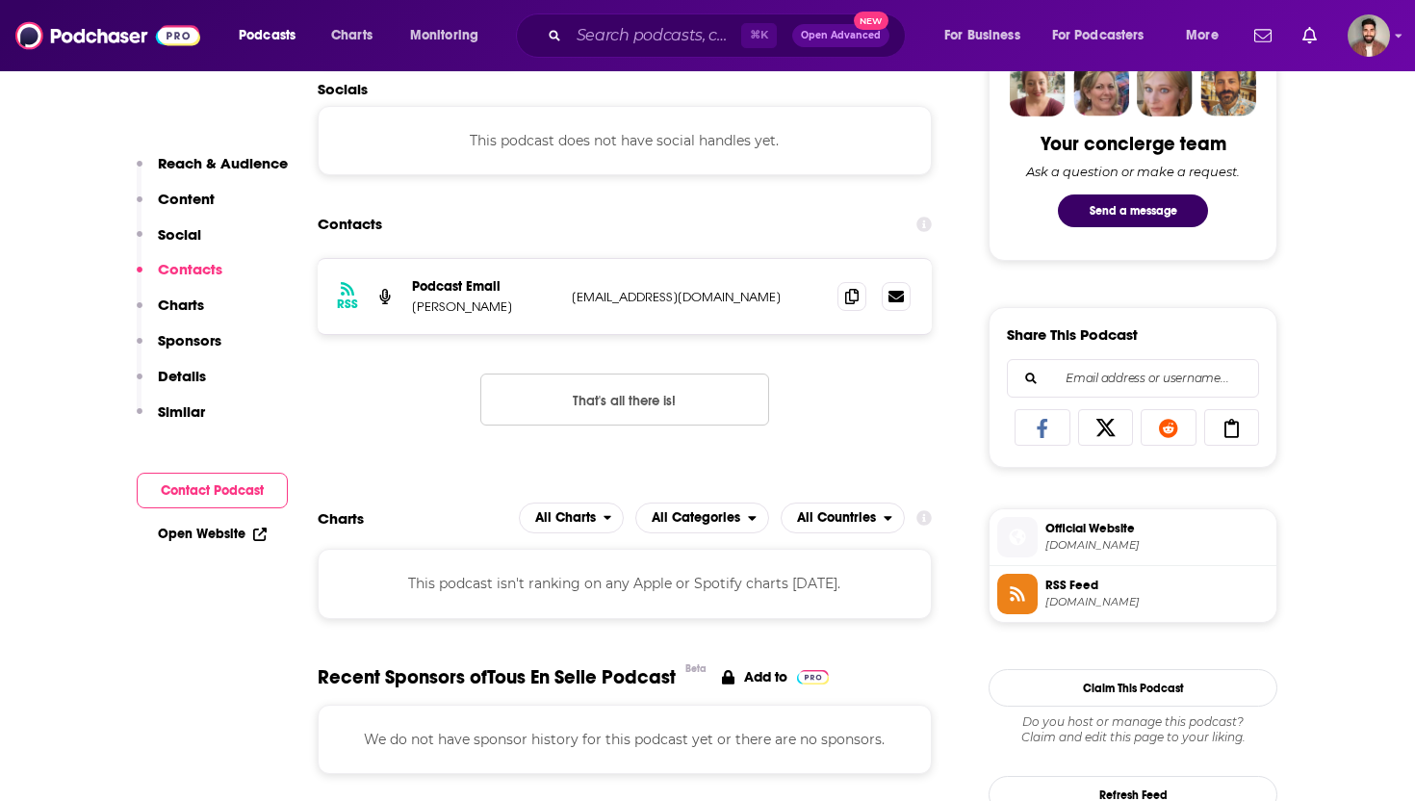
scroll to position [974, 0]
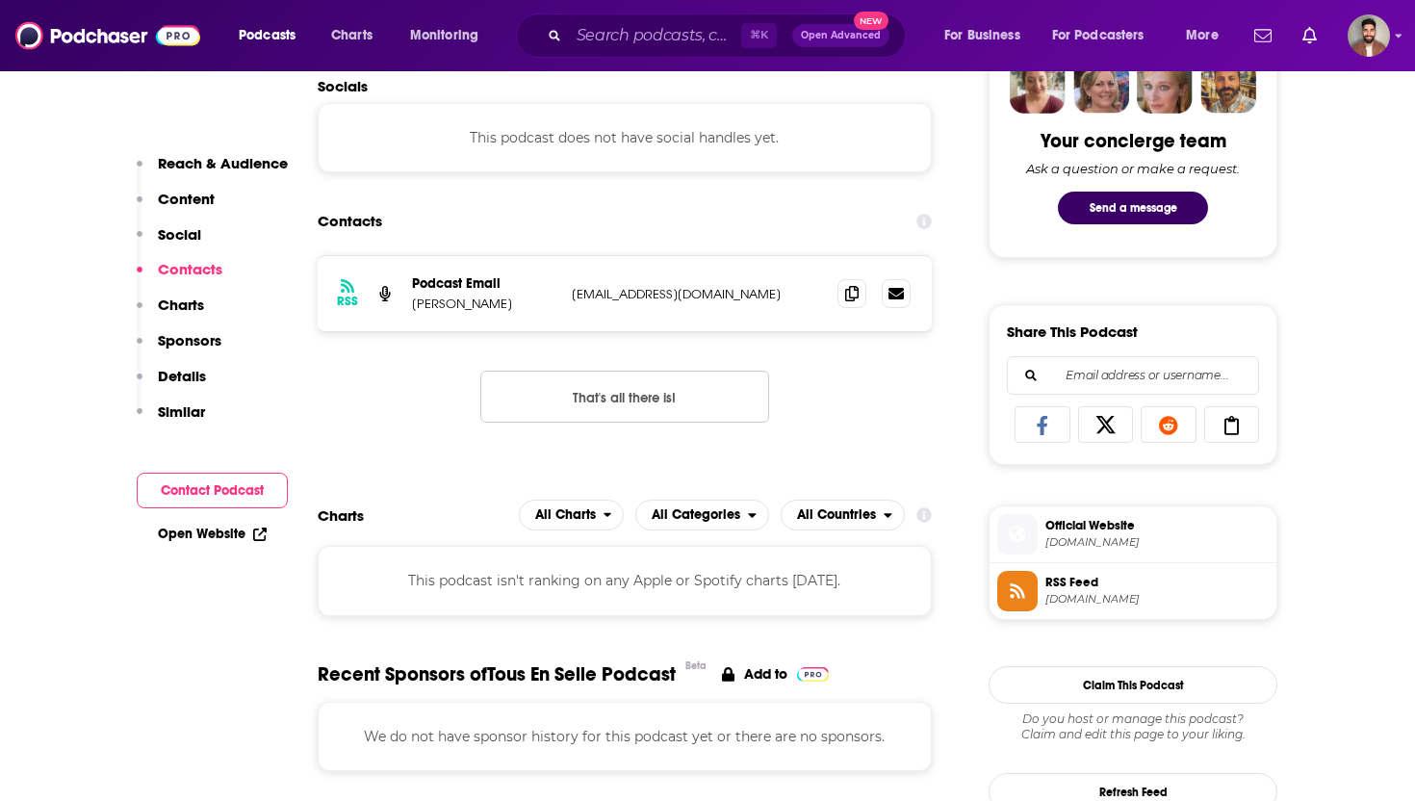
drag, startPoint x: 404, startPoint y: 300, endPoint x: 530, endPoint y: 300, distance: 125.2
click at [530, 300] on div "RSS Podcast Email [PERSON_NAME] [EMAIL_ADDRESS][DOMAIN_NAME] [EMAIL_ADDRESS][DO…" at bounding box center [625, 293] width 614 height 75
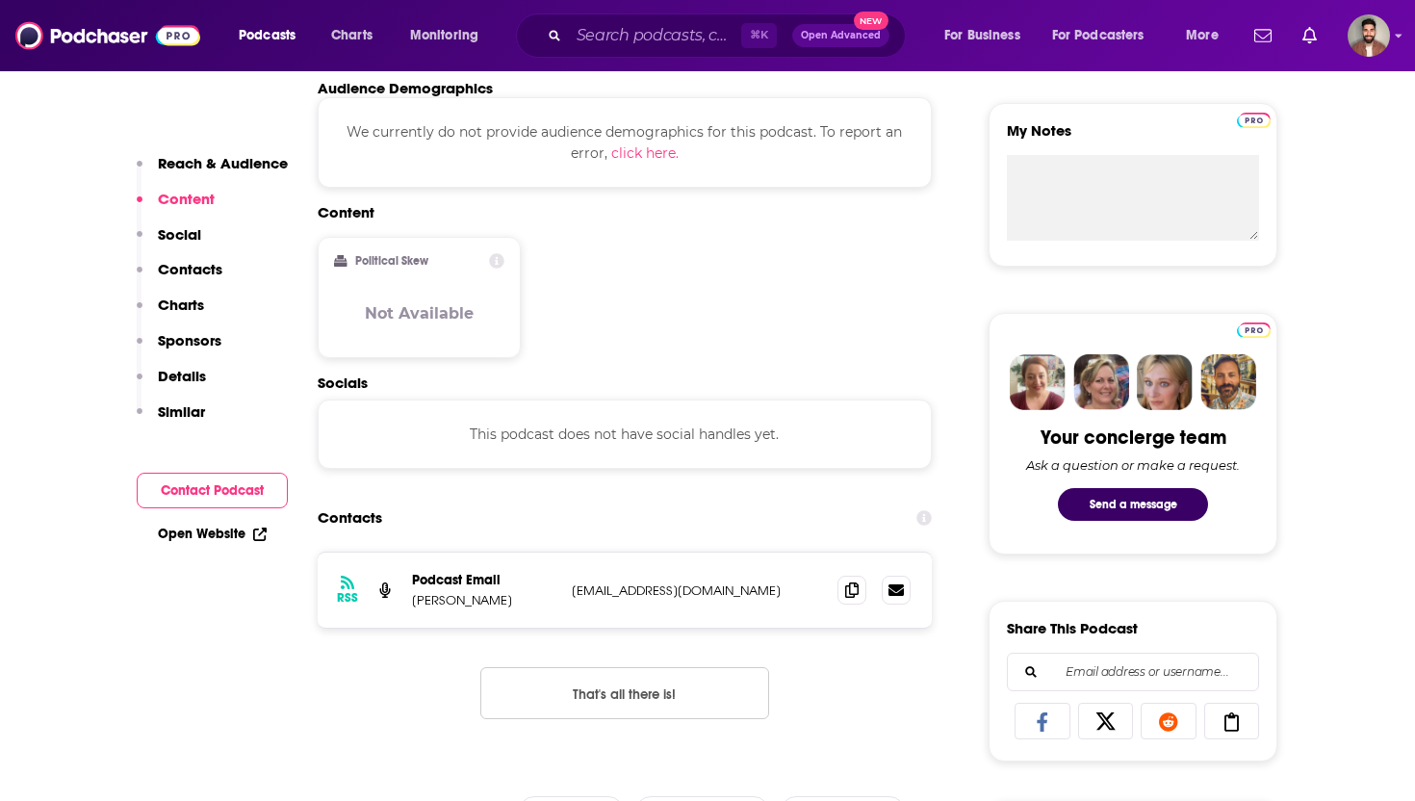
scroll to position [680, 0]
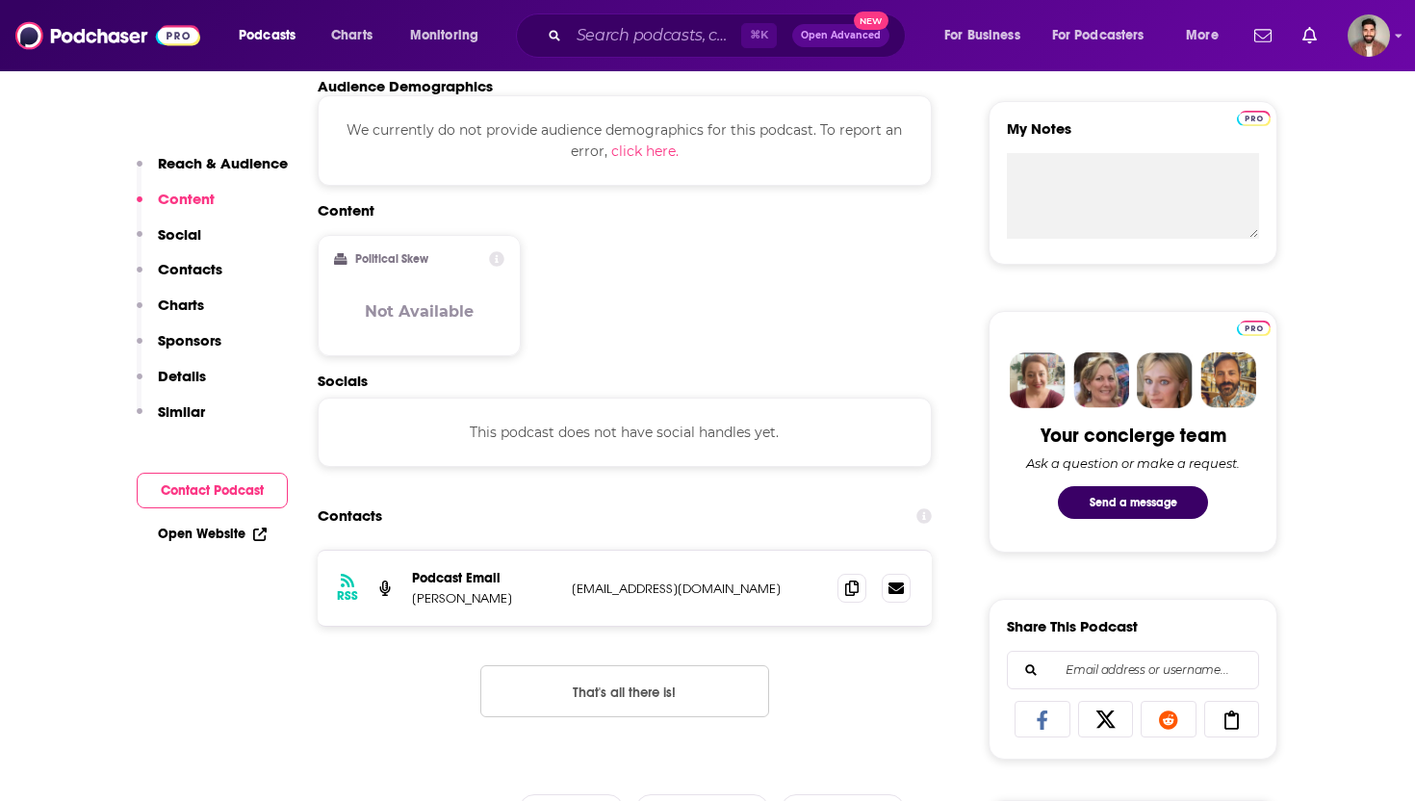
copy p "[PERSON_NAME]"
click at [860, 584] on span at bounding box center [852, 587] width 29 height 29
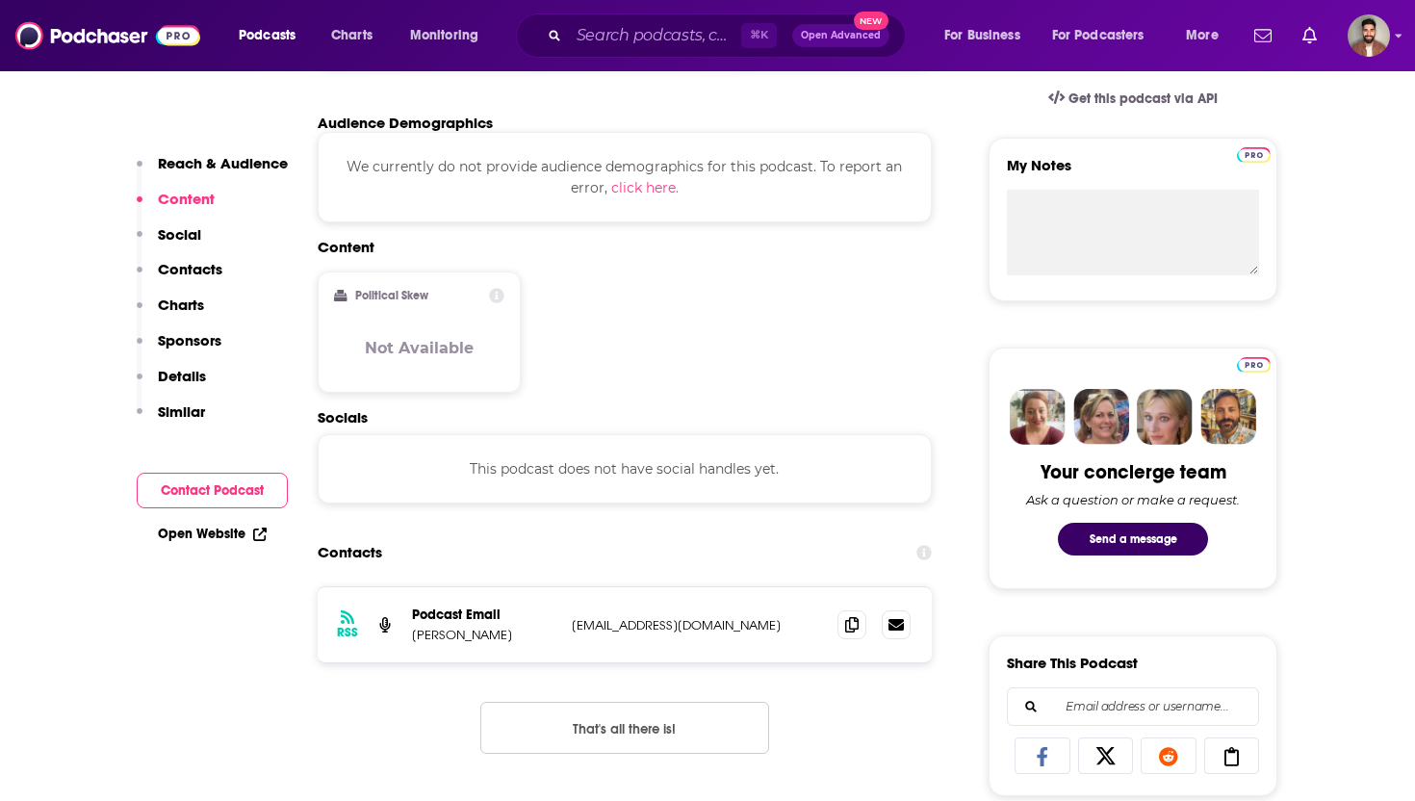
scroll to position [0, 0]
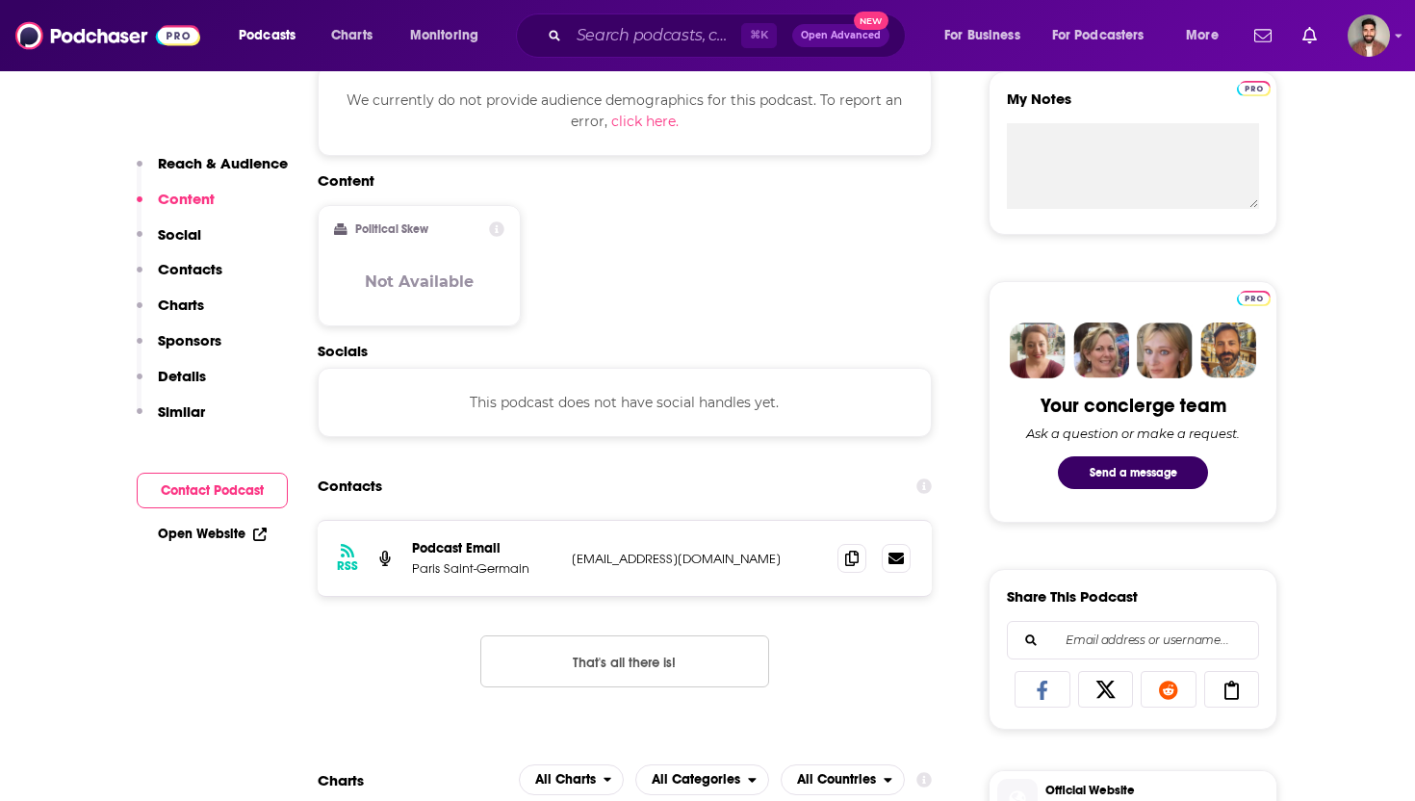
scroll to position [711, 0]
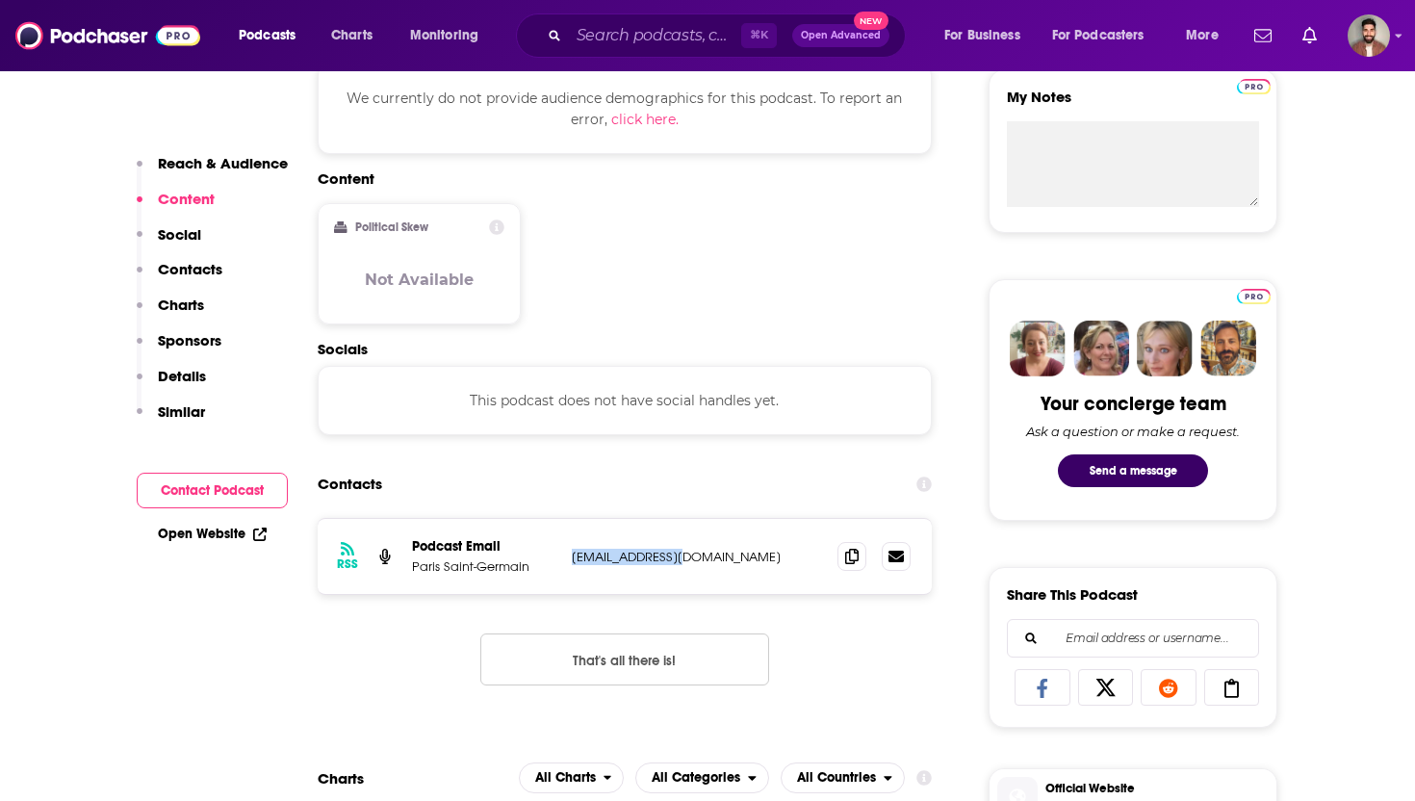
drag, startPoint x: 567, startPoint y: 554, endPoint x: 708, endPoint y: 554, distance: 140.6
click at [708, 554] on div "RSS Podcast Email [GEOGRAPHIC_DATA] Saint-Germain [EMAIL_ADDRESS][DOMAIN_NAME] …" at bounding box center [625, 556] width 614 height 75
copy p "bmarchand@psg.fr"
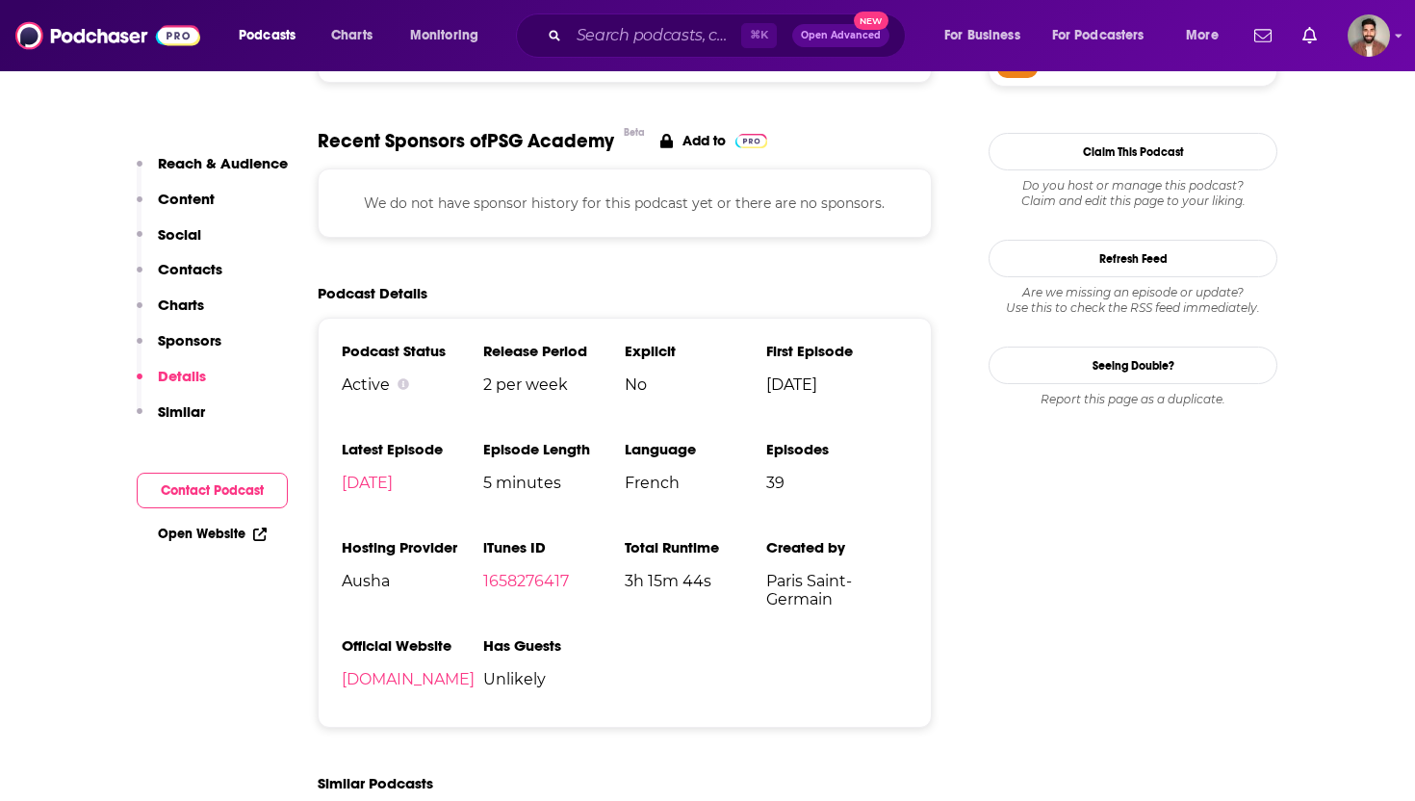
scroll to position [1511, 0]
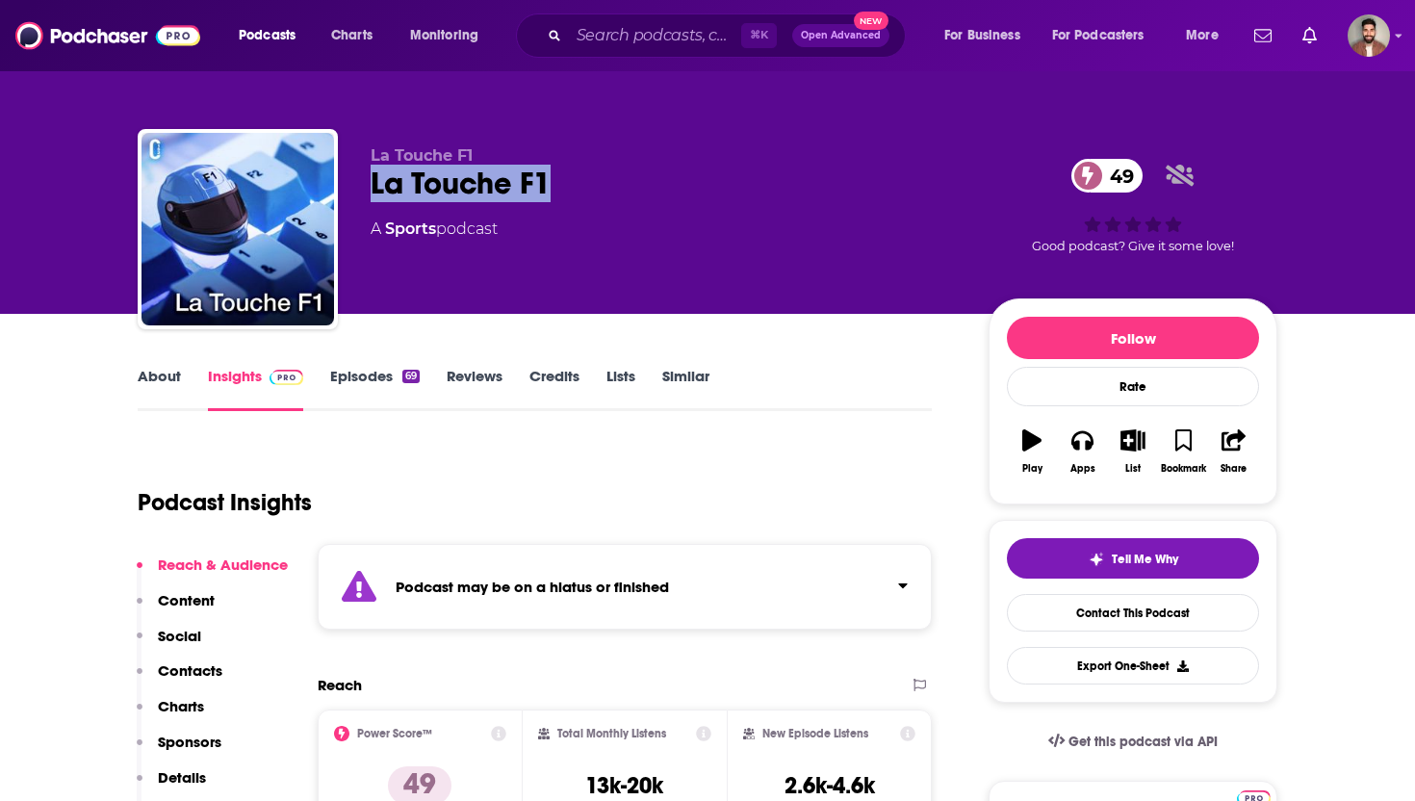
drag, startPoint x: 368, startPoint y: 191, endPoint x: 660, endPoint y: 201, distance: 292.9
click at [660, 200] on div "La Touche F1 La Touche F1 49 A Sports podcast 49 Good podcast? Give it some lov…" at bounding box center [708, 233] width 1140 height 208
copy h2 "La Touche F1"
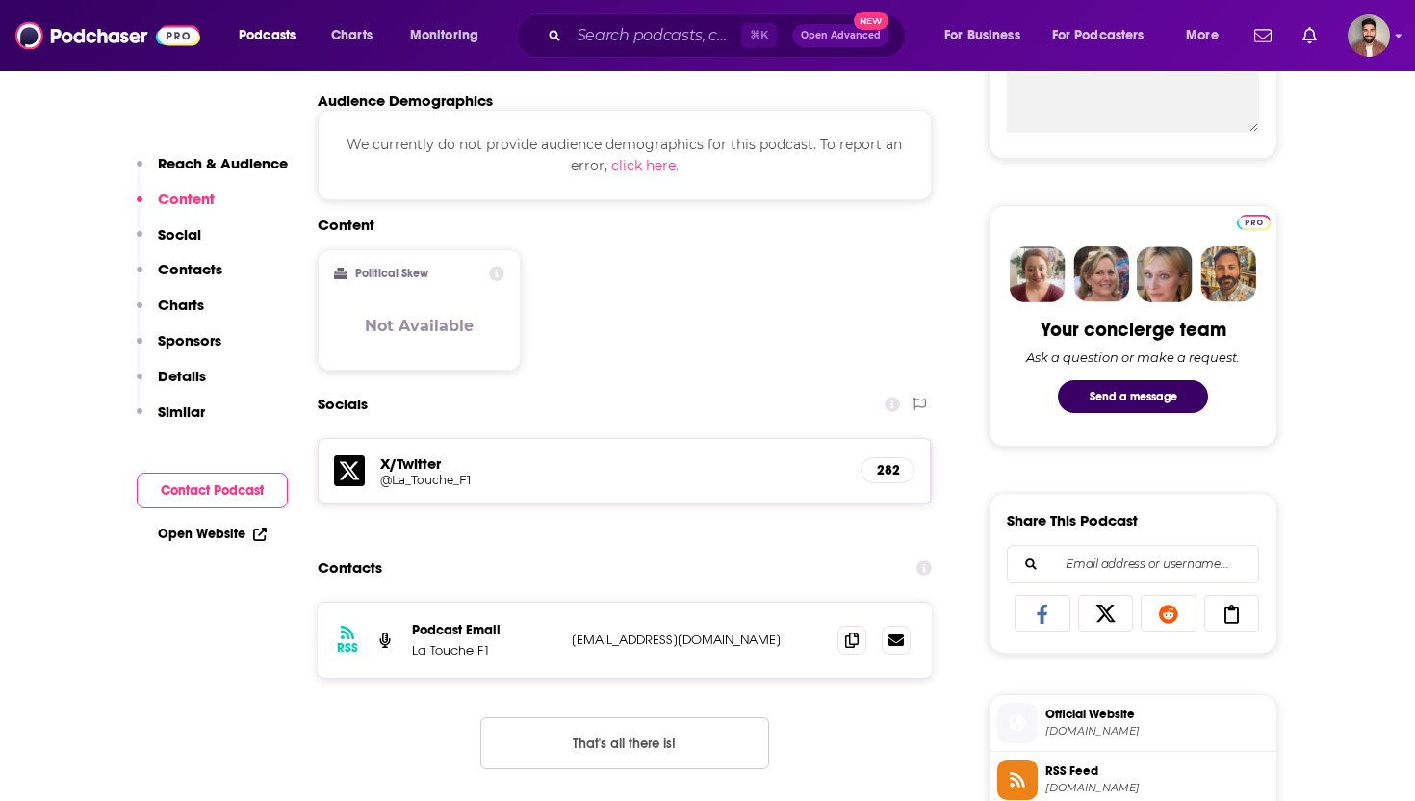
scroll to position [900, 0]
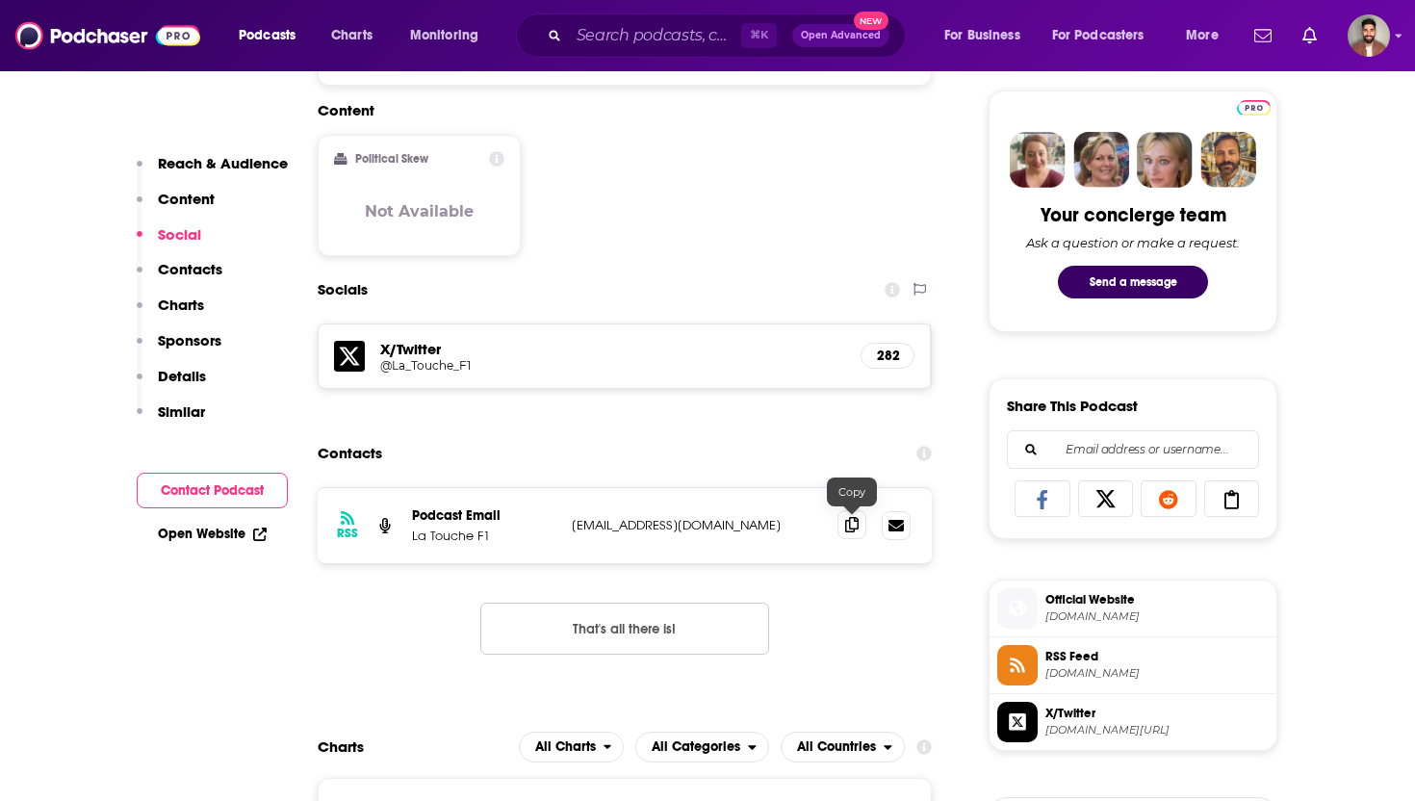
click at [845, 521] on icon at bounding box center [851, 524] width 13 height 15
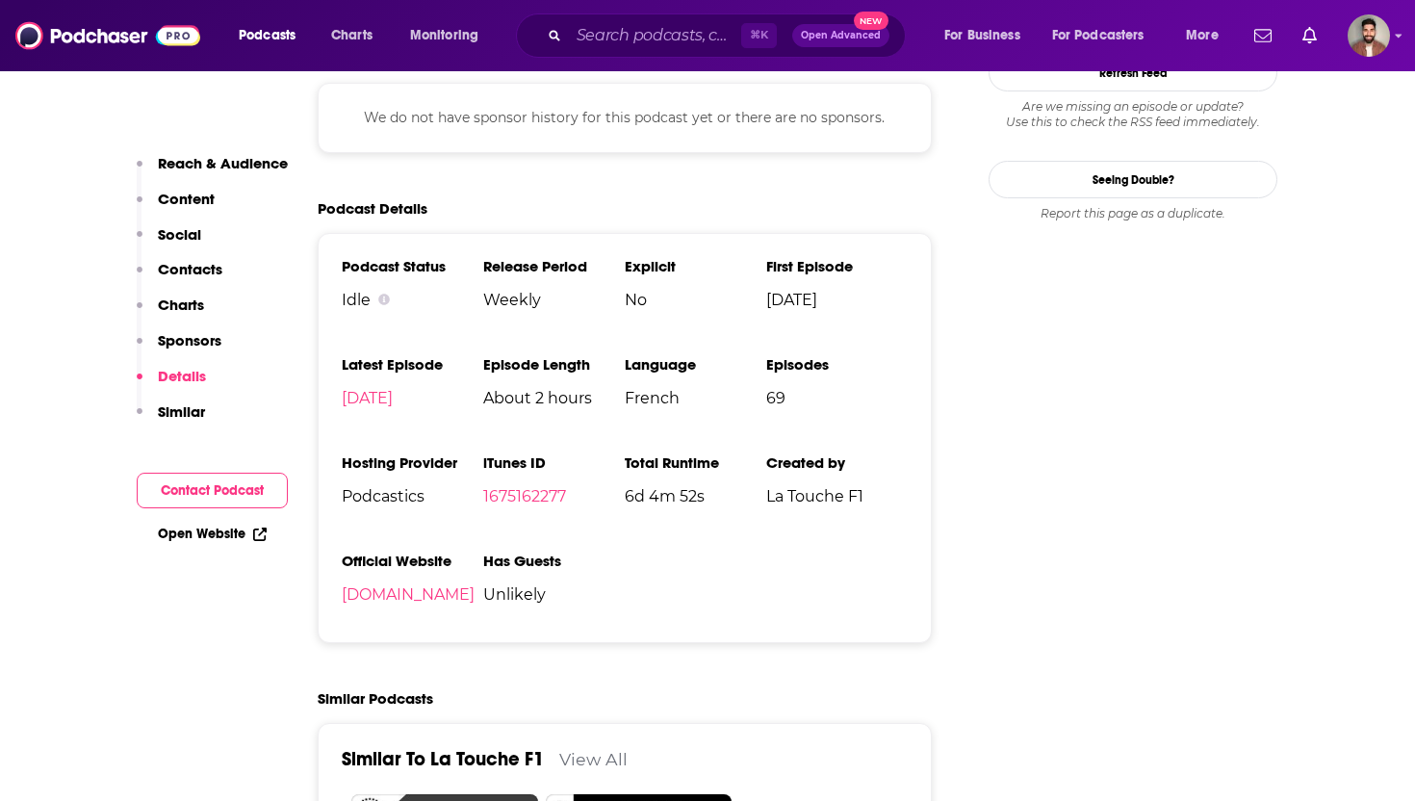
scroll to position [1777, 0]
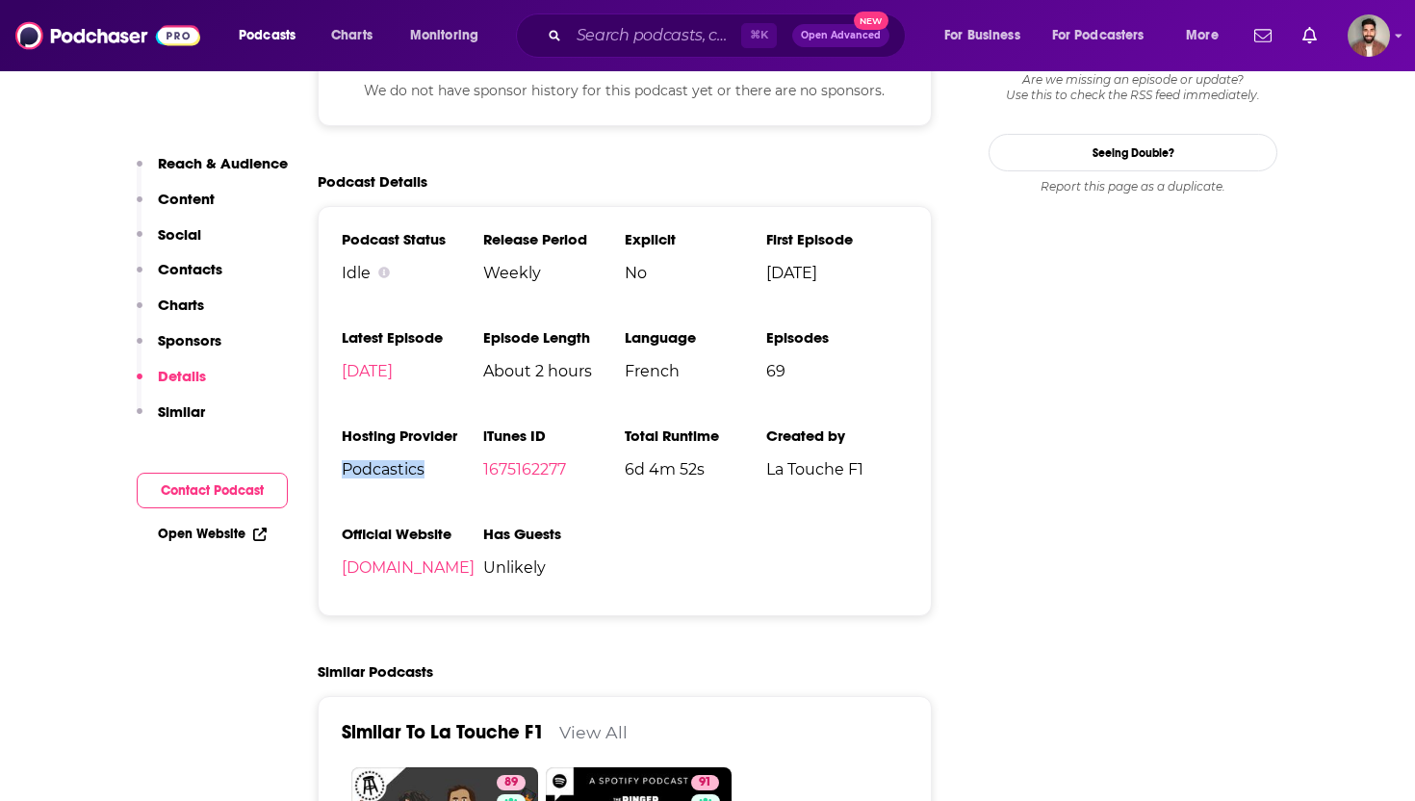
drag, startPoint x: 342, startPoint y: 466, endPoint x: 428, endPoint y: 466, distance: 86.6
click at [428, 466] on span "Podcastics" at bounding box center [413, 469] width 142 height 18
copy span "Podcastics"
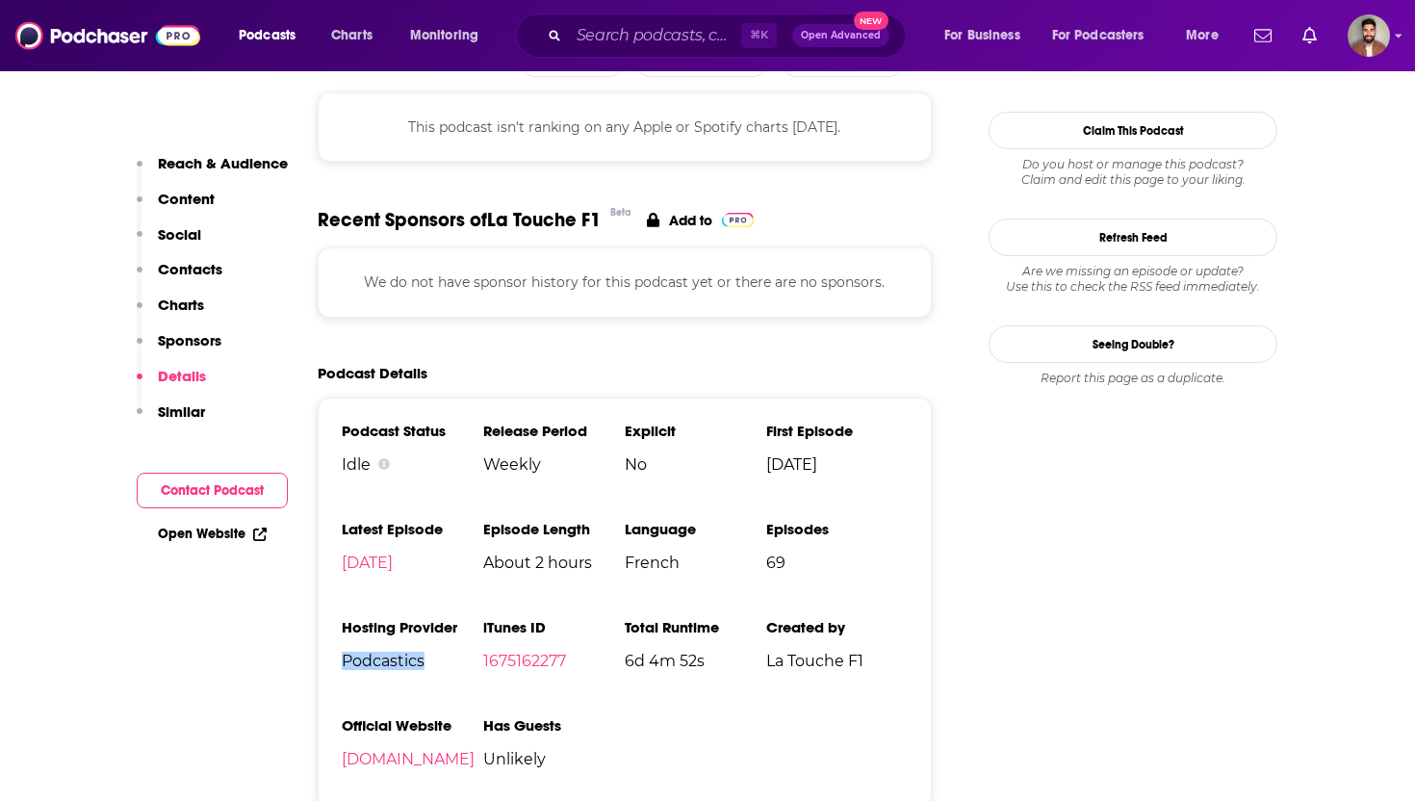
scroll to position [1602, 0]
